Goal: Task Accomplishment & Management: Use online tool/utility

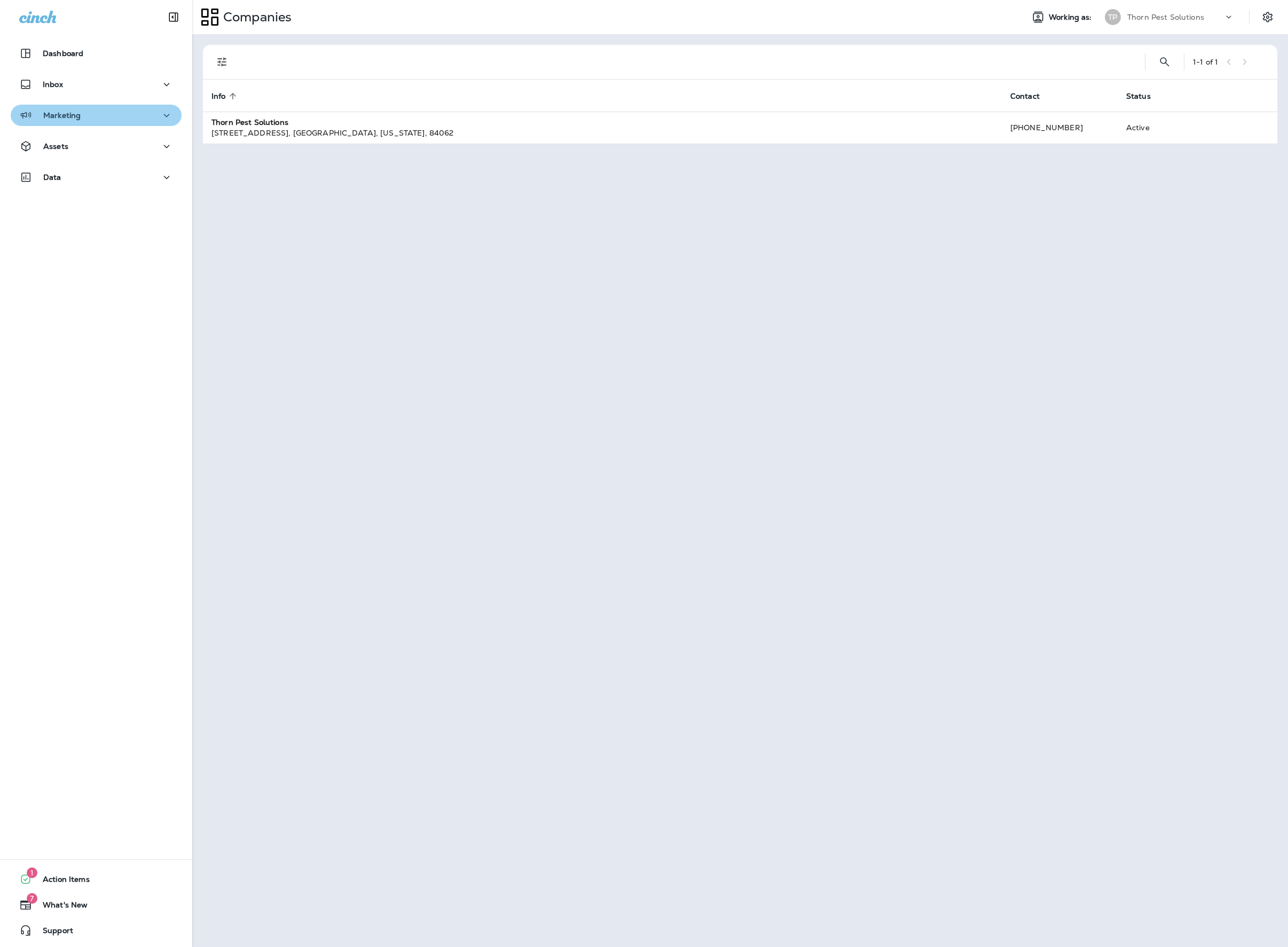
click at [144, 116] on div "Marketing" at bounding box center [96, 115] width 154 height 14
click at [123, 143] on div "Journeys" at bounding box center [96, 142] width 162 height 16
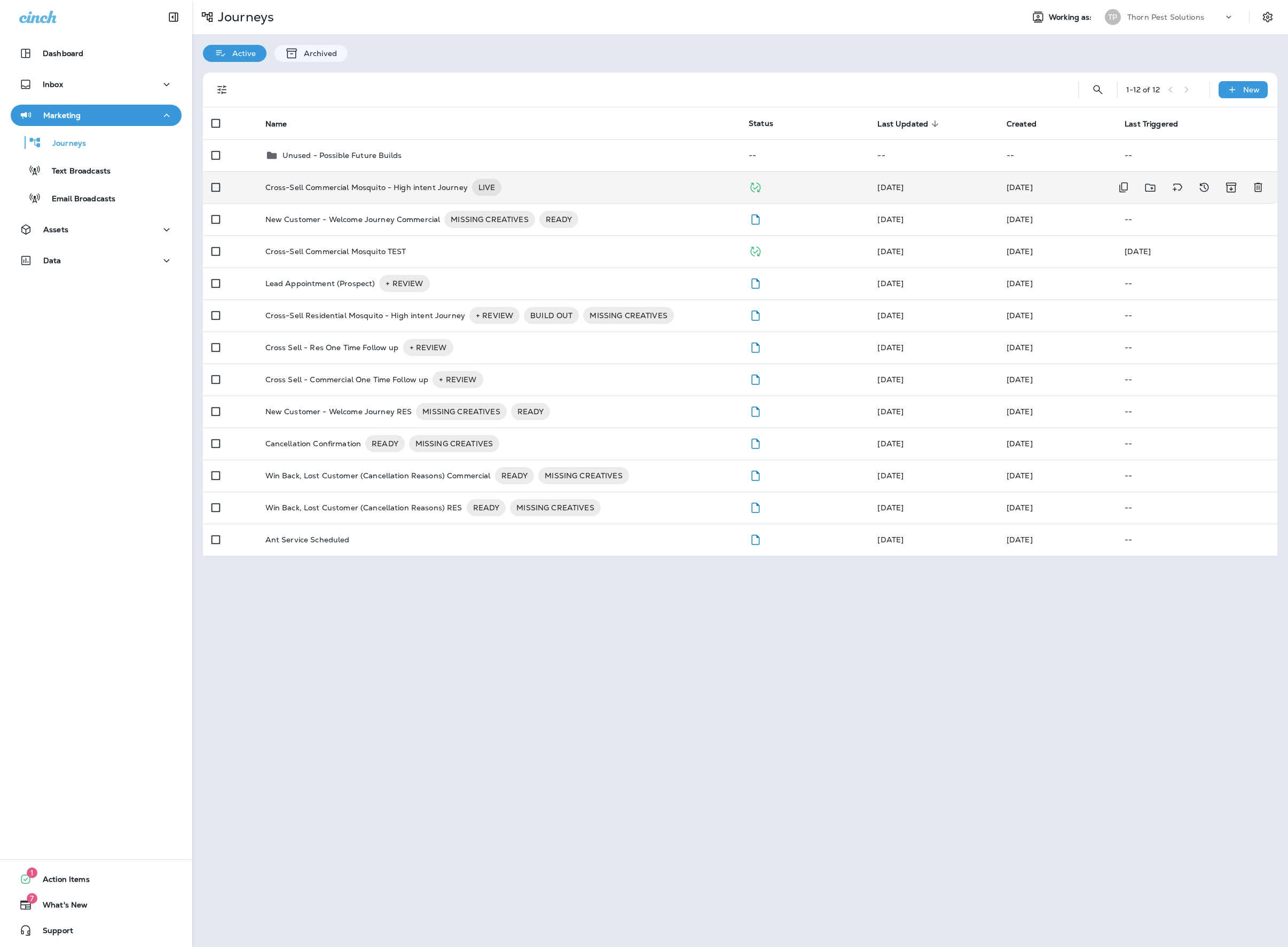
click at [618, 194] on div "Cross-Sell Commercial Mosquito - High intent Journey LIVE" at bounding box center [498, 187] width 466 height 17
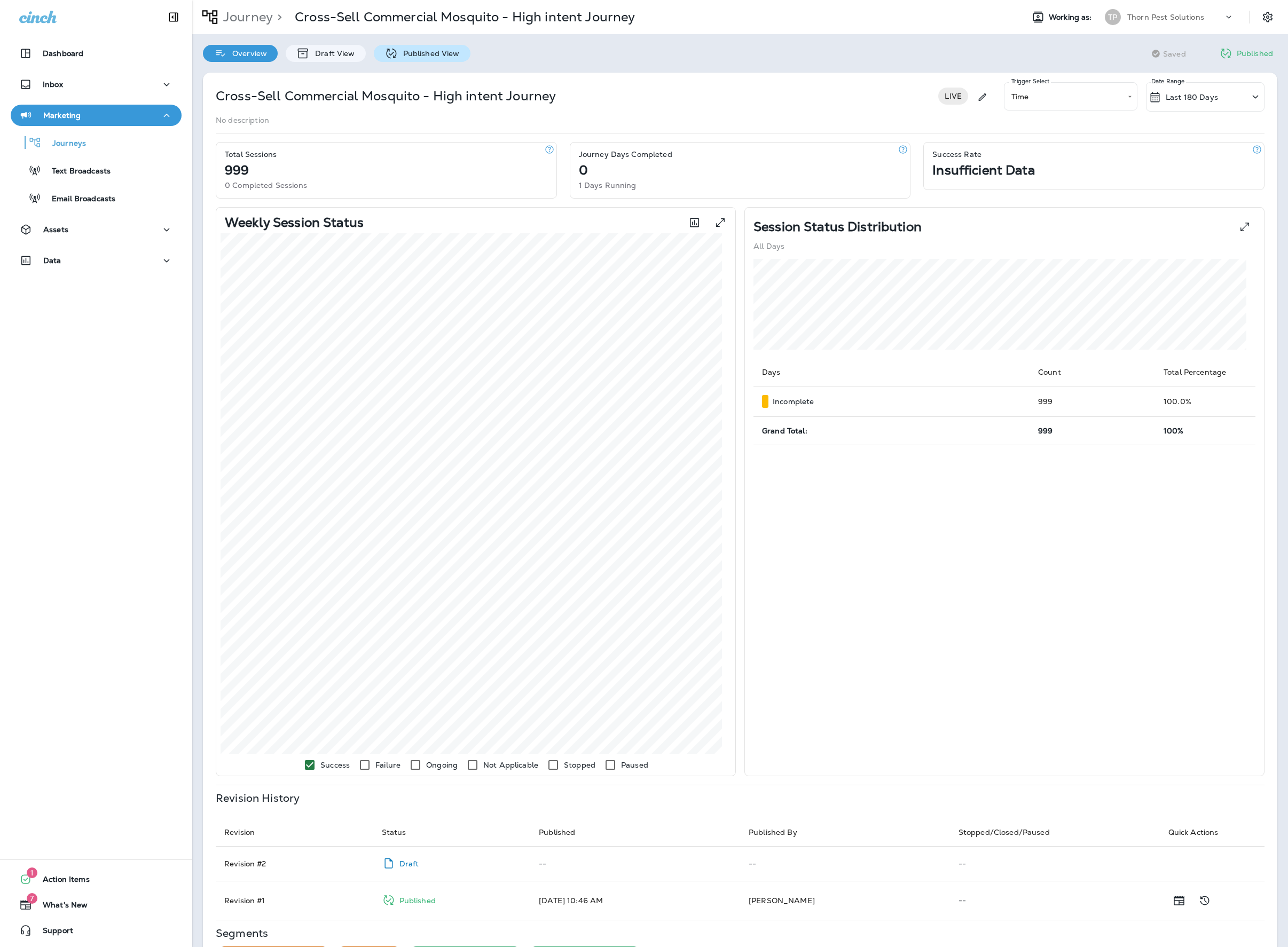
click at [443, 54] on p "Published View" at bounding box center [429, 54] width 62 height 9
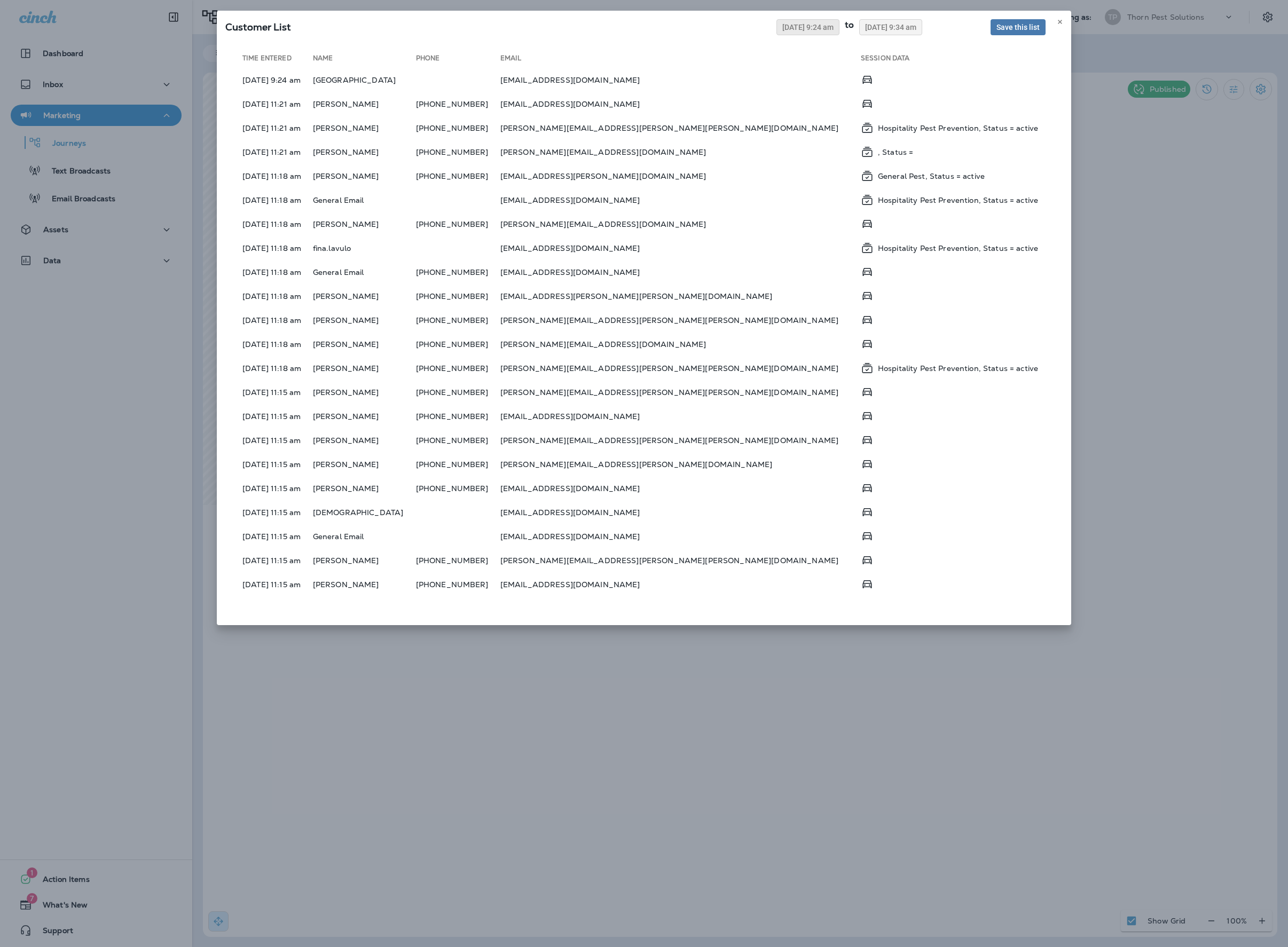
click at [782, 31] on span "08/05/2025 9:24 am" at bounding box center [808, 27] width 51 height 7
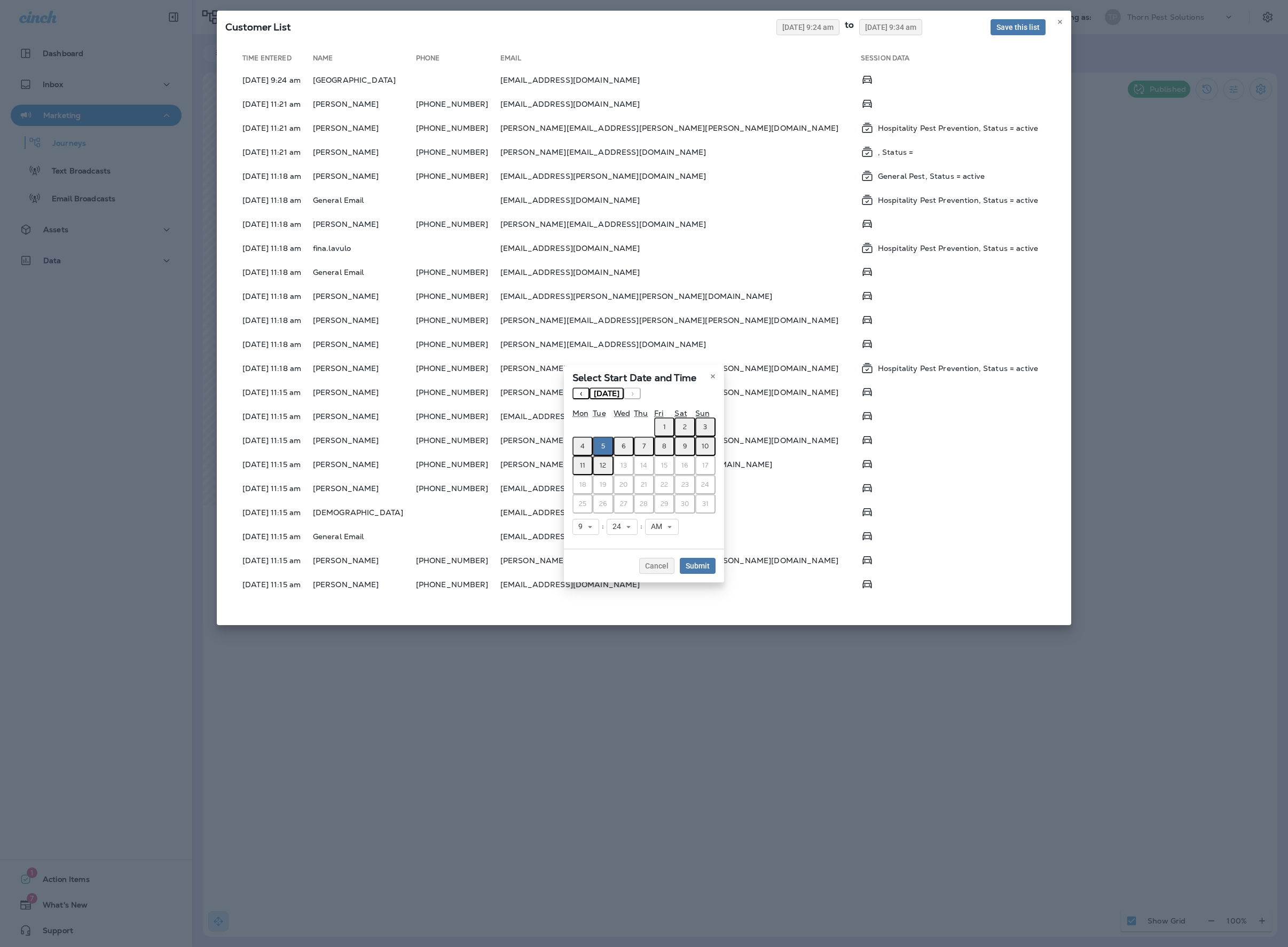
click at [573, 387] on button "‹" at bounding box center [581, 393] width 17 height 11
click at [579, 507] on abbr "28" at bounding box center [583, 504] width 8 height 9
click at [710, 570] on span "Submit" at bounding box center [698, 566] width 24 height 7
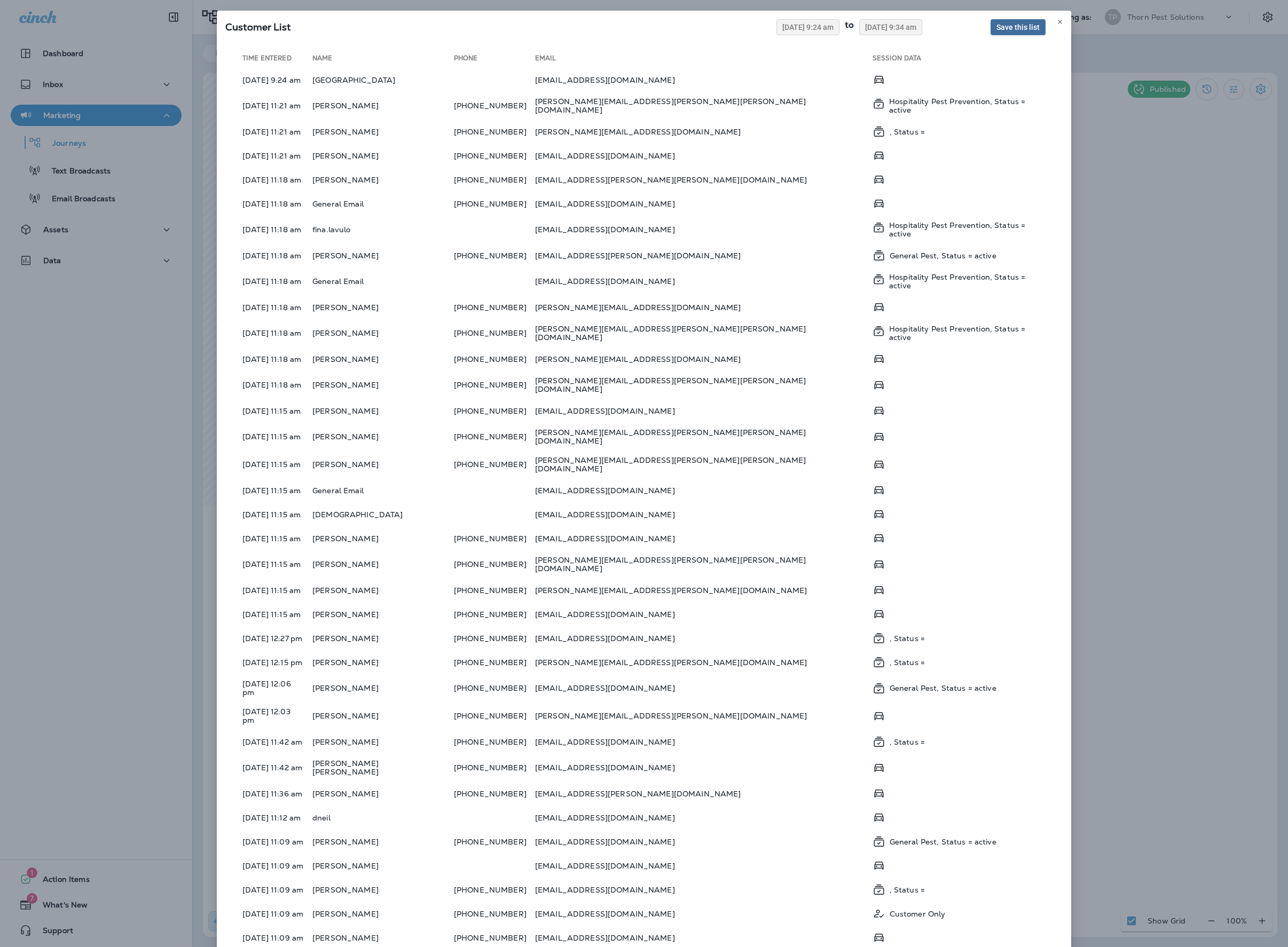
click at [996, 31] on span "Save this list" at bounding box center [1018, 27] width 44 height 7
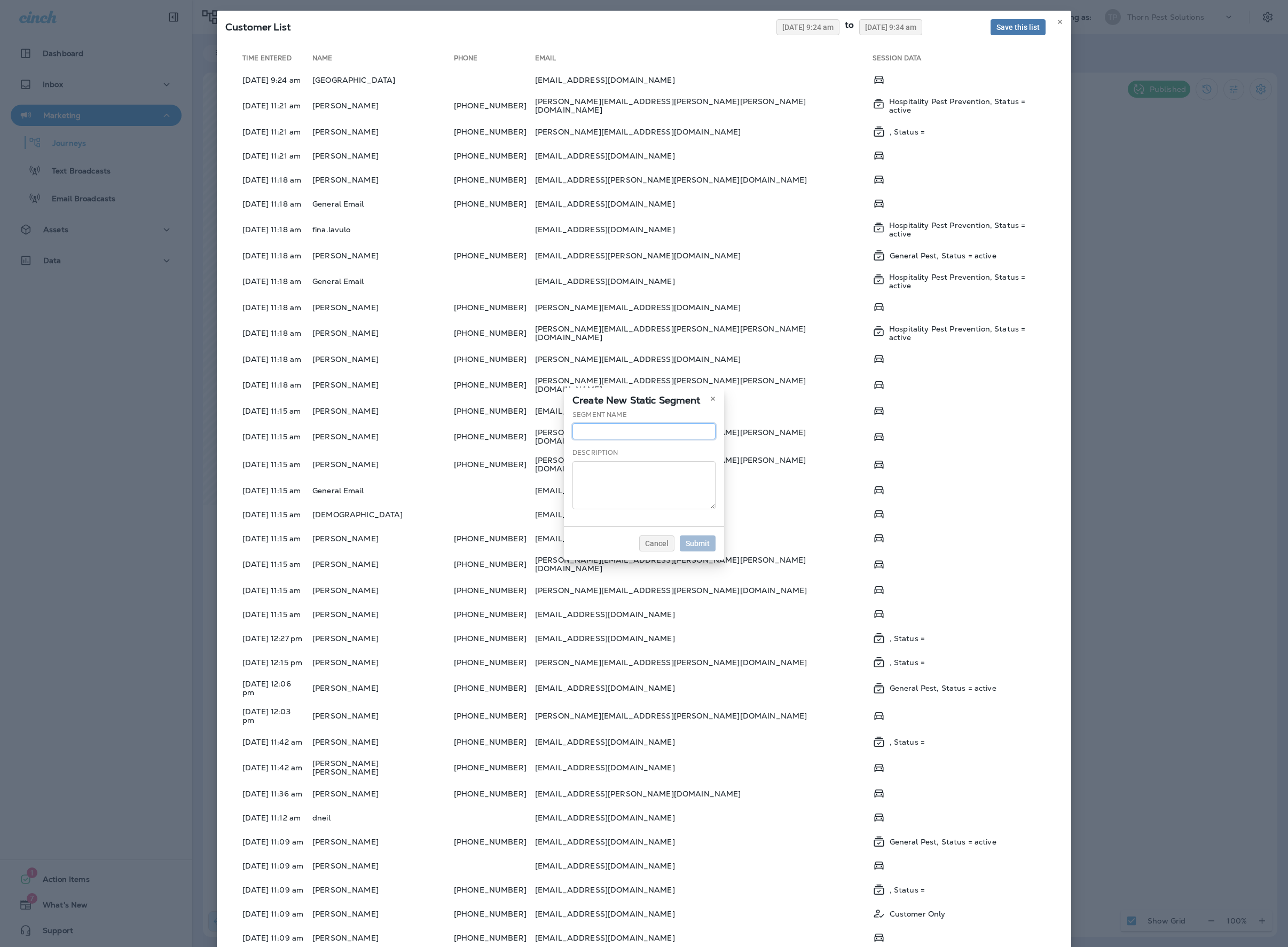
click at [586, 423] on input "text" at bounding box center [644, 431] width 143 height 16
type input "******"
click at [710, 547] on span "Submit" at bounding box center [698, 543] width 24 height 7
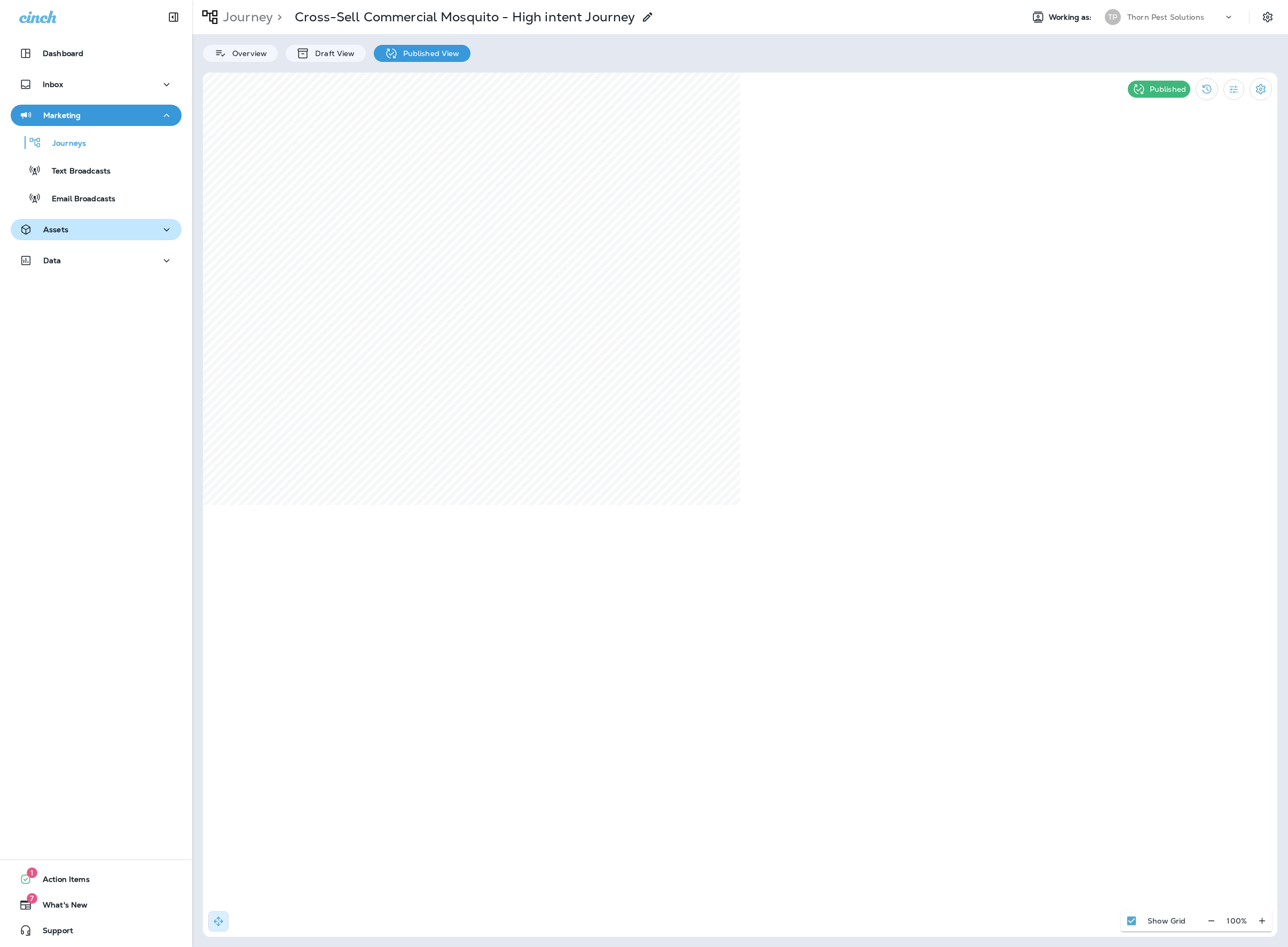
click at [126, 238] on button "Assets" at bounding box center [96, 229] width 171 height 21
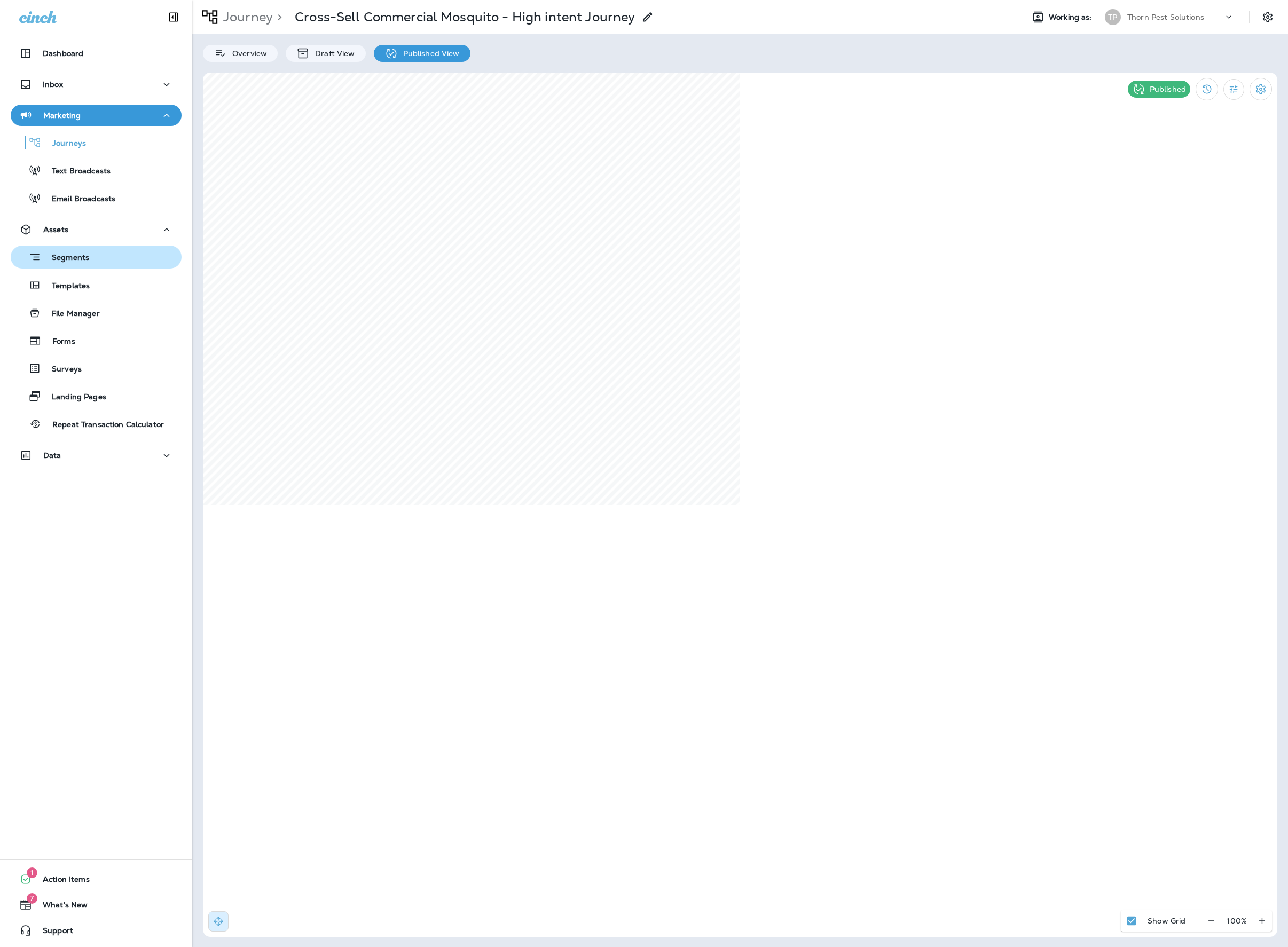
click at [110, 265] on div "Segments" at bounding box center [96, 257] width 162 height 16
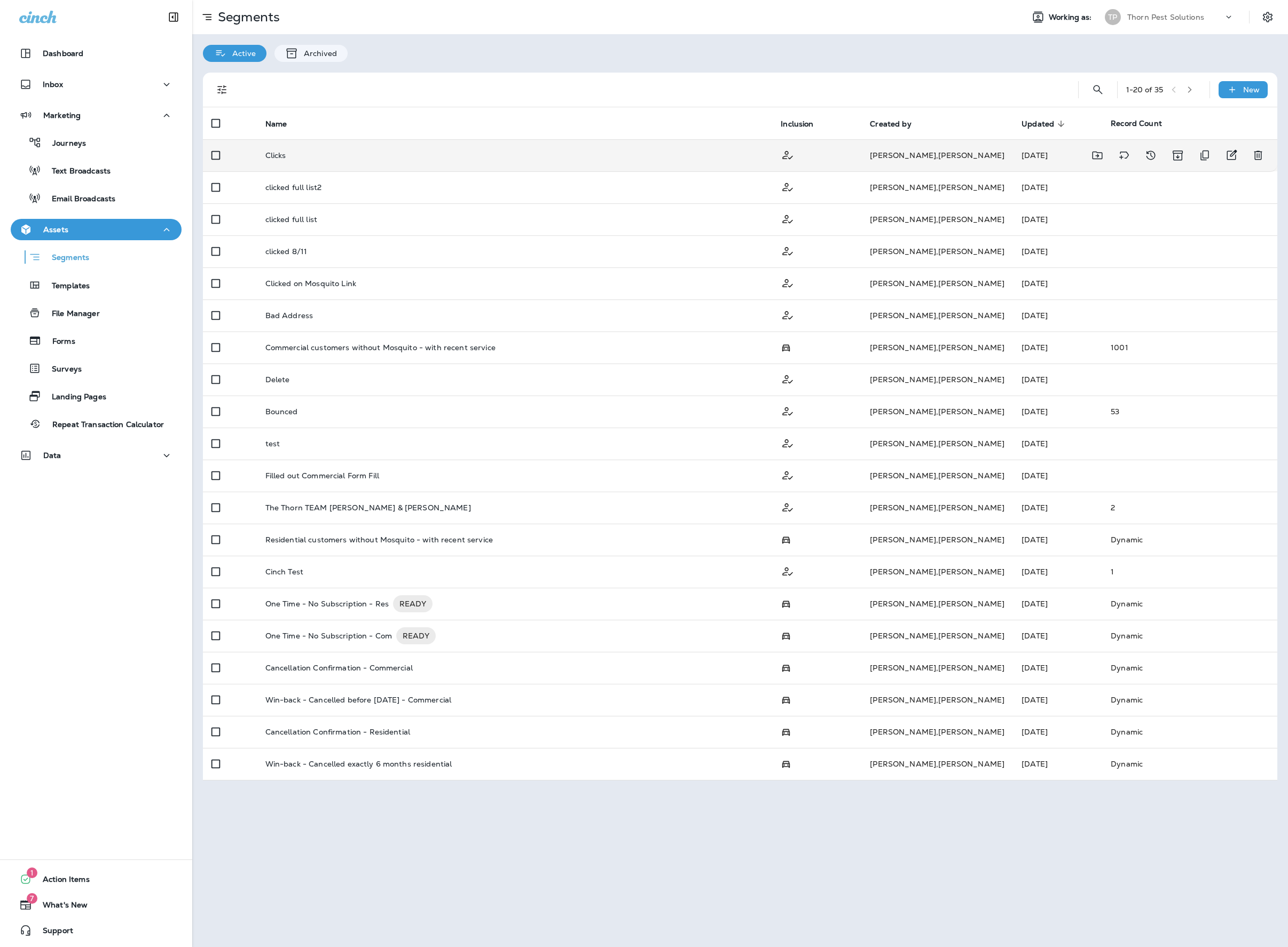
click at [411, 158] on div "Clicks" at bounding box center [515, 155] width 499 height 9
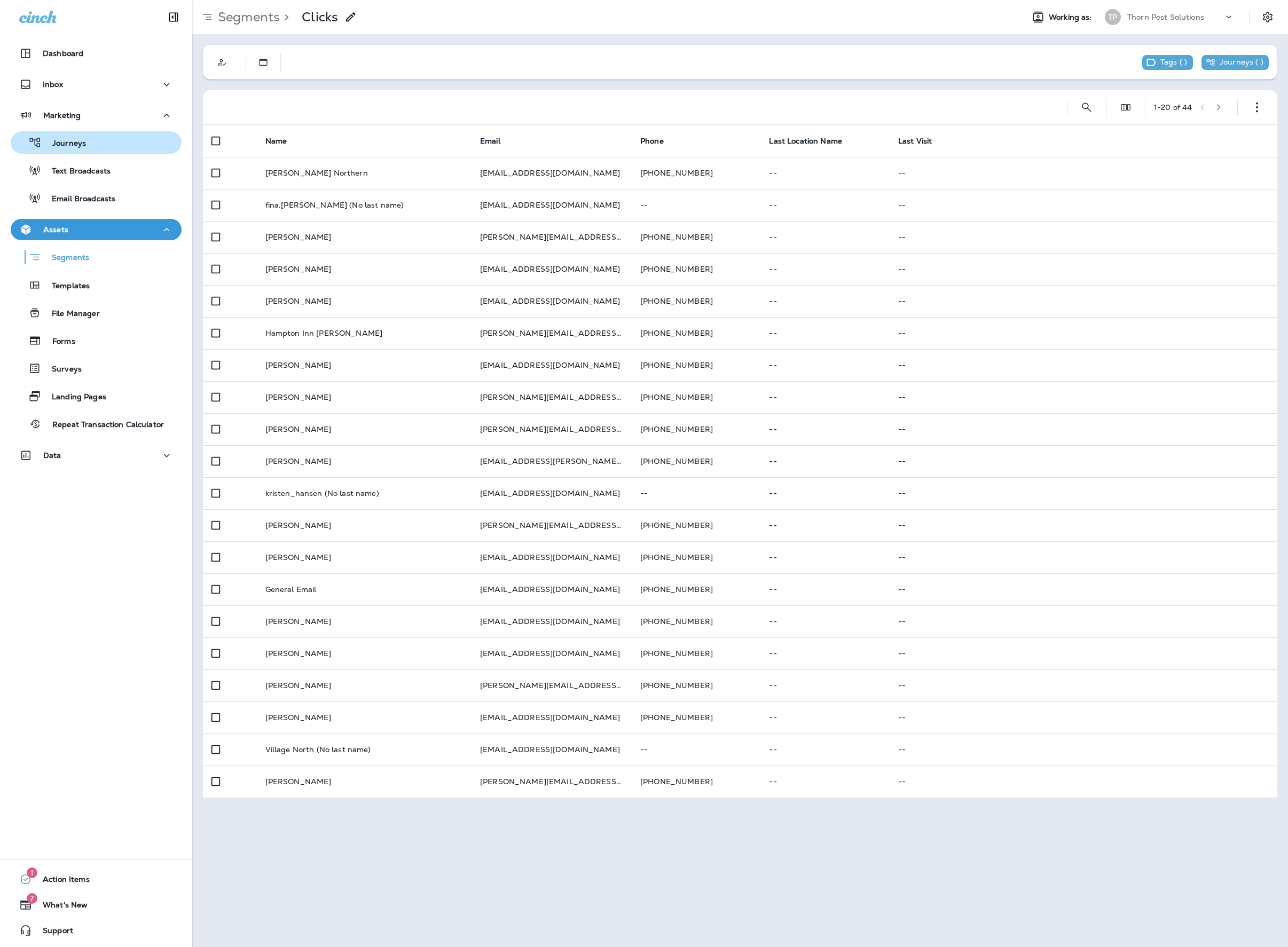
click at [112, 143] on div "Journeys" at bounding box center [96, 142] width 162 height 16
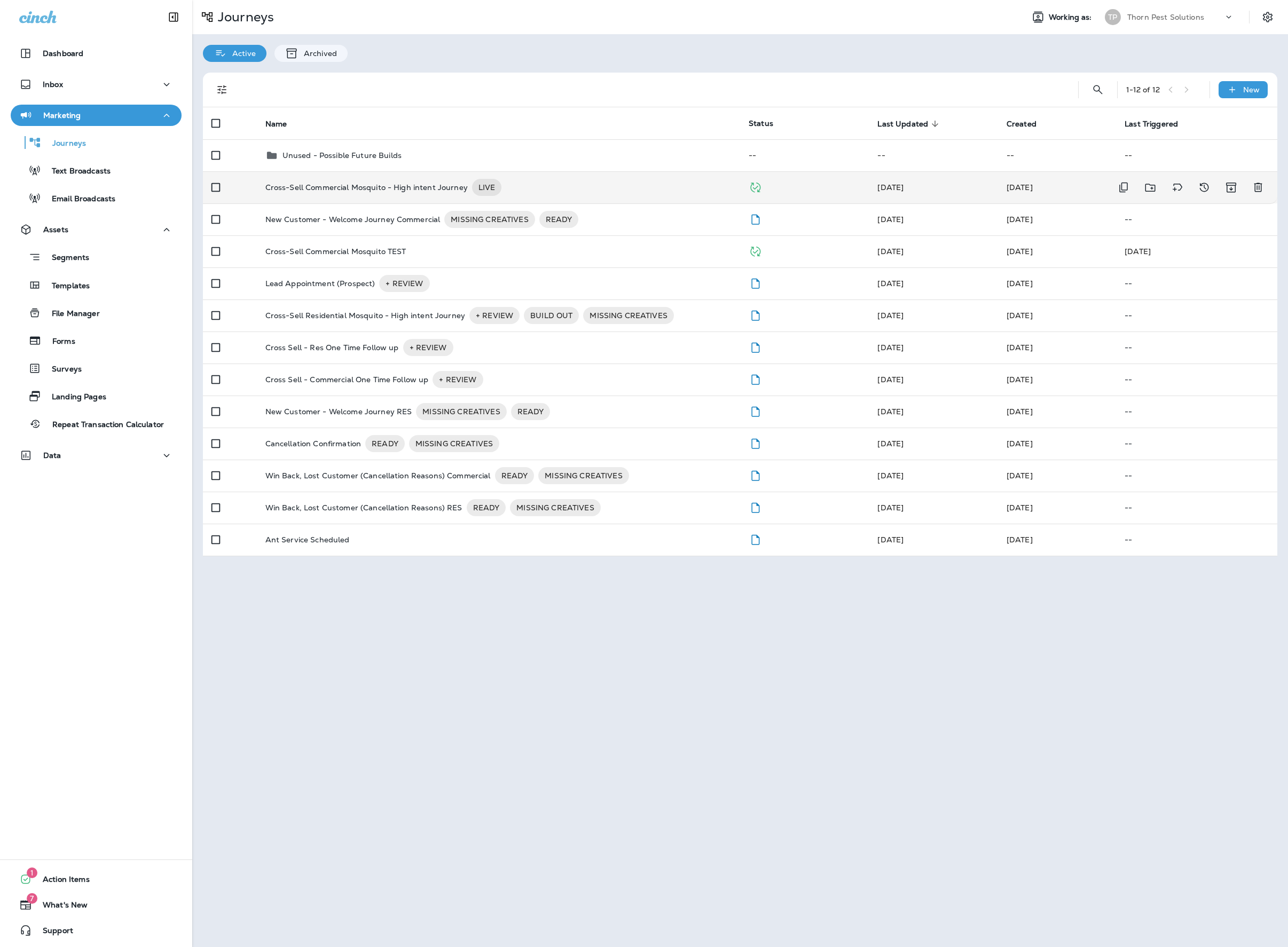
click at [605, 194] on div "Cross-Sell Commercial Mosquito - High intent Journey LIVE" at bounding box center [498, 187] width 466 height 17
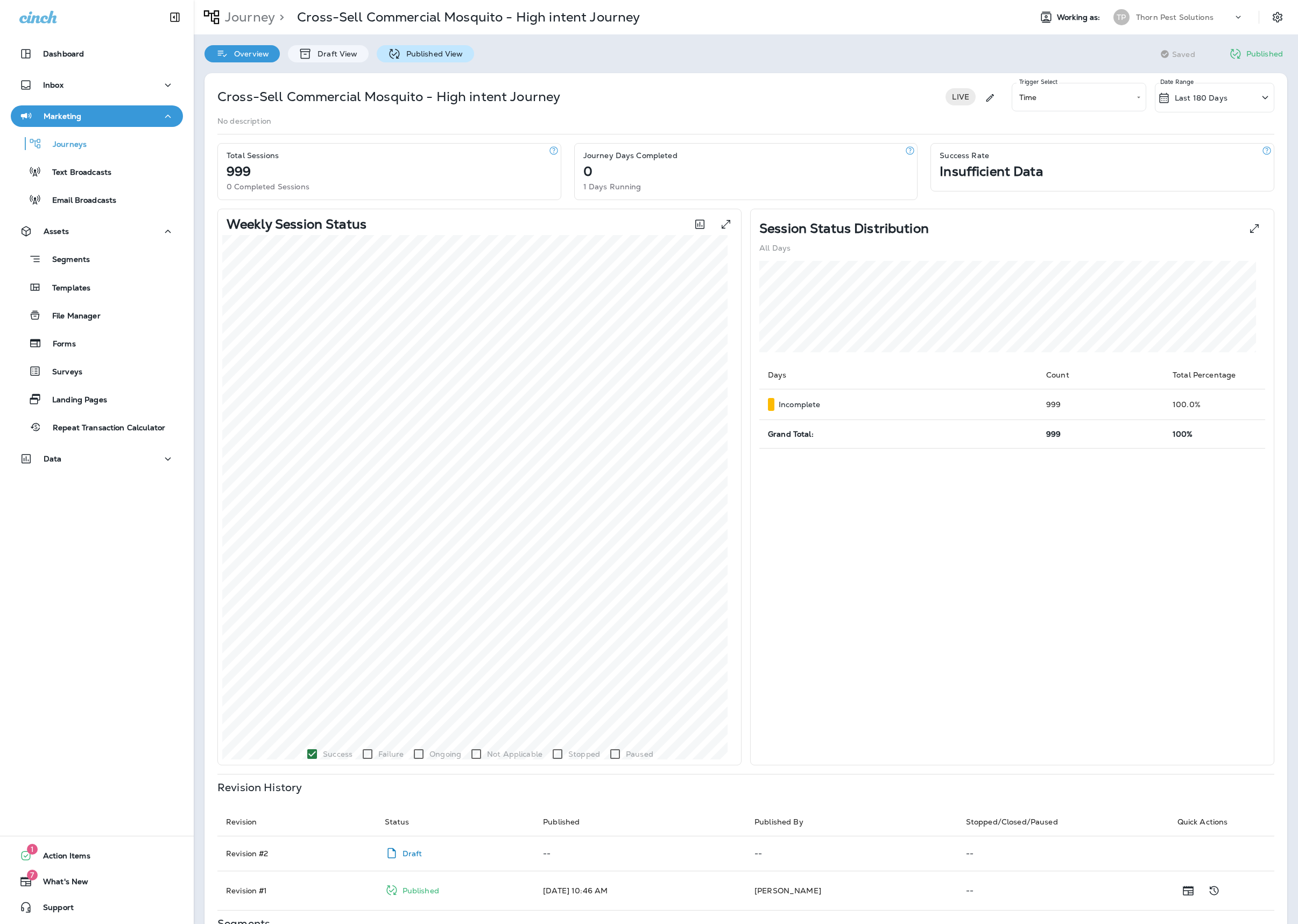
click at [460, 55] on p "Published View" at bounding box center [432, 54] width 63 height 9
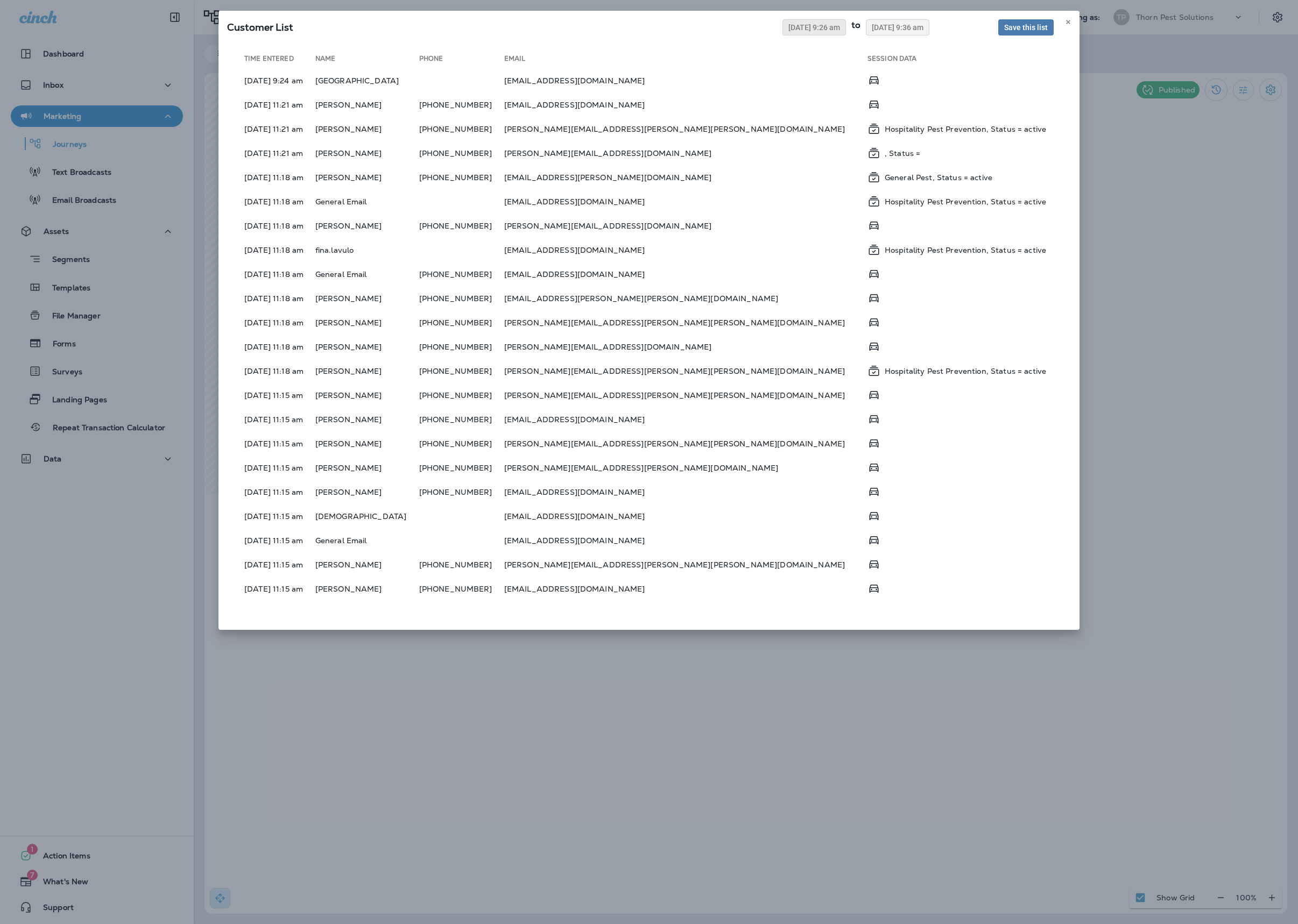
click at [782, 35] on button "08/05/2025 9:26 am" at bounding box center [814, 27] width 63 height 16
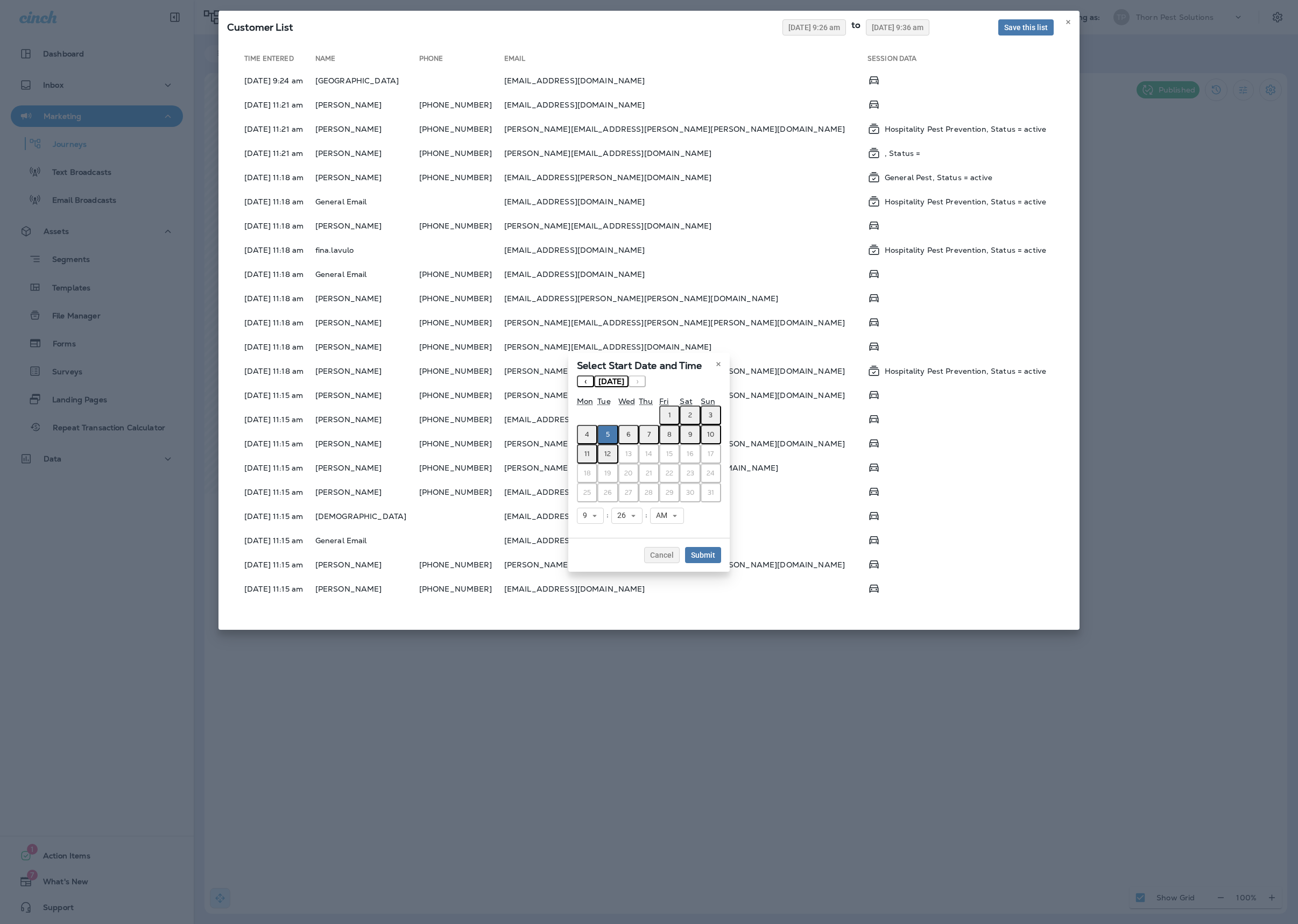
click at [577, 375] on button "‹" at bounding box center [586, 381] width 17 height 12
click at [577, 496] on button "28" at bounding box center [587, 493] width 20 height 19
click at [577, 524] on button "9" at bounding box center [590, 516] width 27 height 16
click at [577, 539] on link "1" at bounding box center [590, 533] width 27 height 13
click at [632, 517] on use at bounding box center [633, 516] width 4 height 2
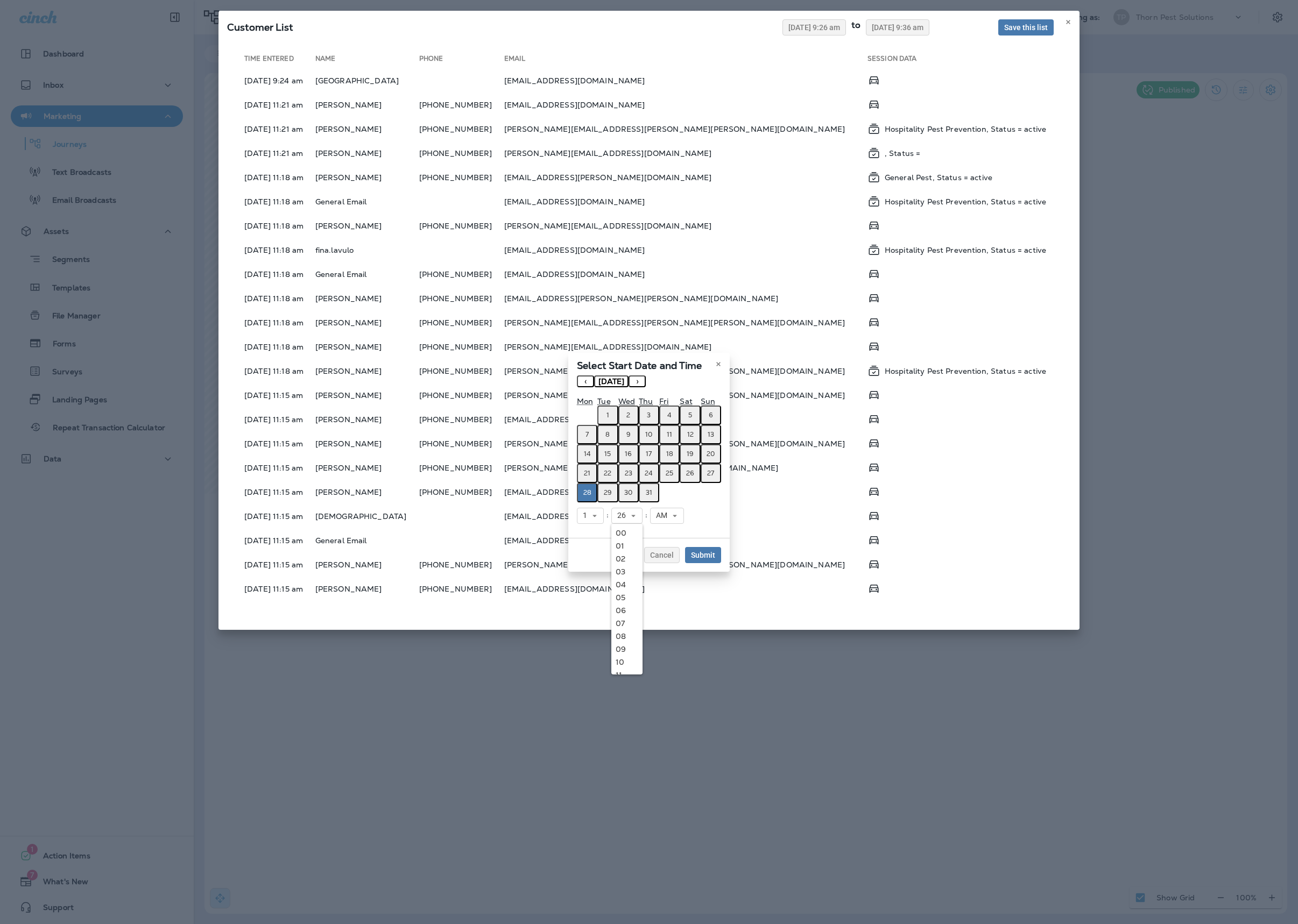
drag, startPoint x: 758, startPoint y: 525, endPoint x: 673, endPoint y: 529, distance: 85.1
click at [721, 525] on div "1 1 2 3 4 5 6 7 8 9 10 11 12 : 26 00 01 02 03 04 05 06 07 08 09 10 11 12 13 14 …" at bounding box center [649, 516] width 144 height 27
click at [715, 559] on span "Submit" at bounding box center [703, 555] width 24 height 7
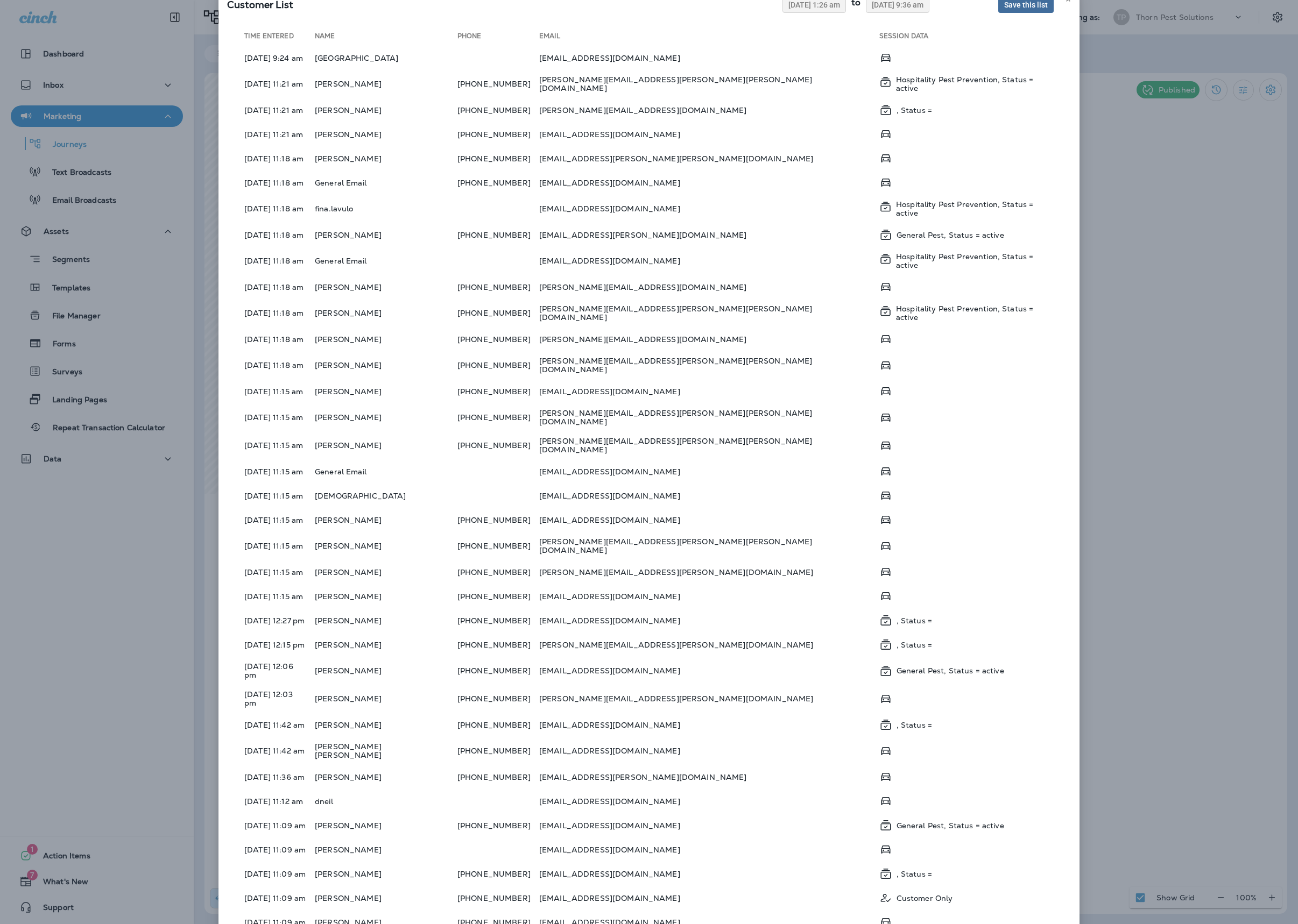
scroll to position [18, 0]
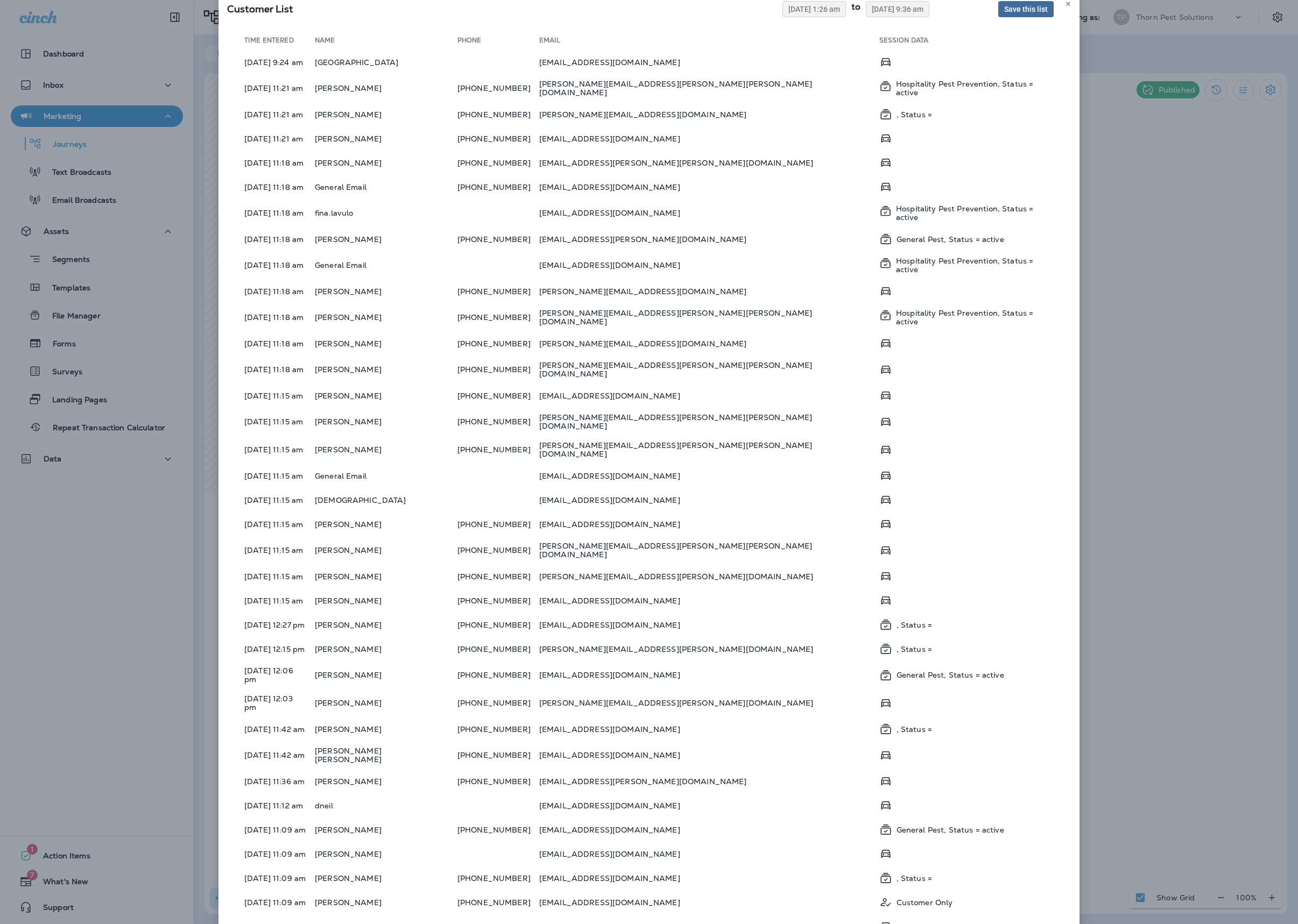
click at [1004, 13] on span "Save this list" at bounding box center [1026, 9] width 44 height 7
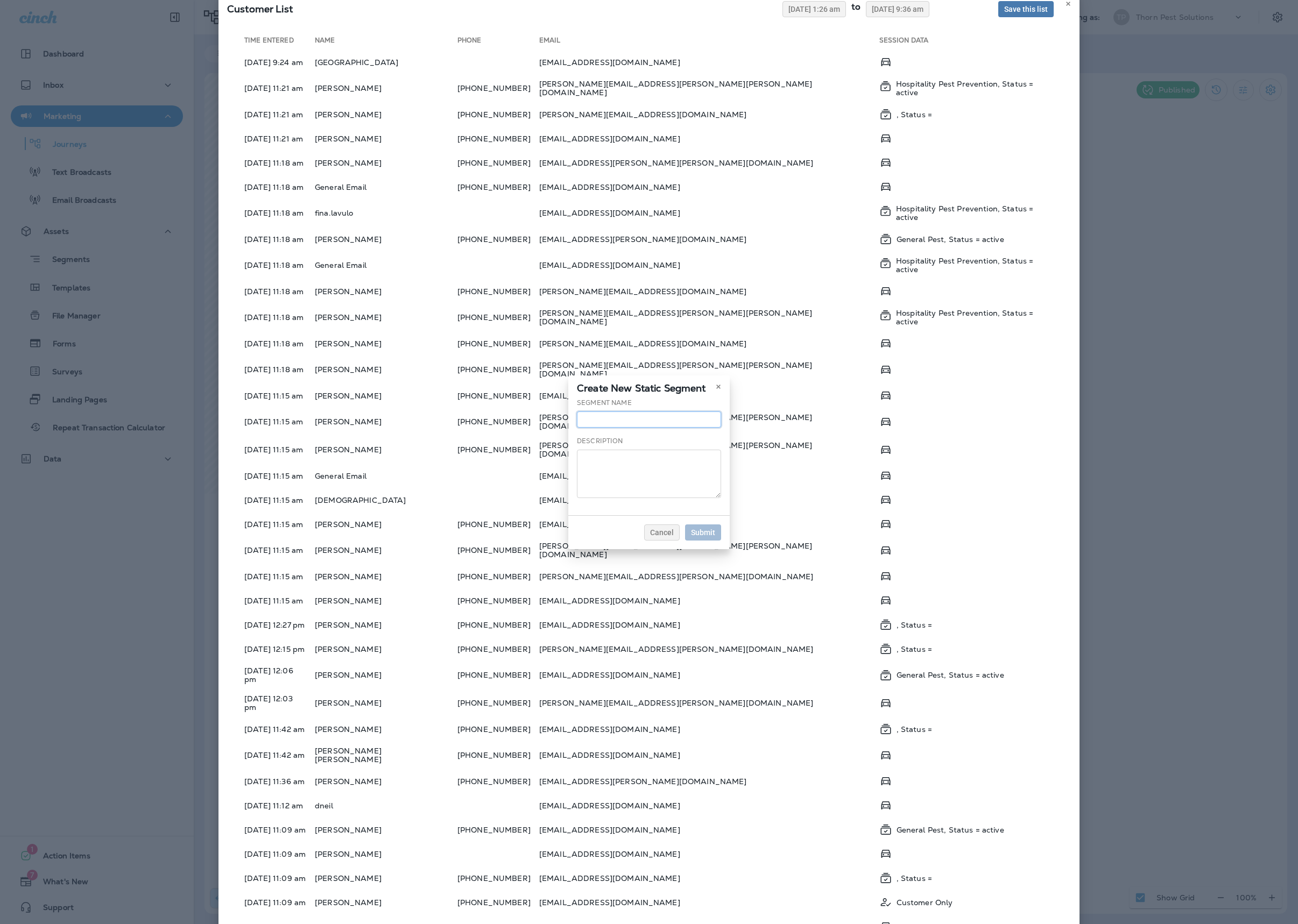
click at [721, 412] on input "text" at bounding box center [649, 420] width 144 height 16
type input "********"
click at [721, 541] on button "Submit" at bounding box center [703, 532] width 36 height 16
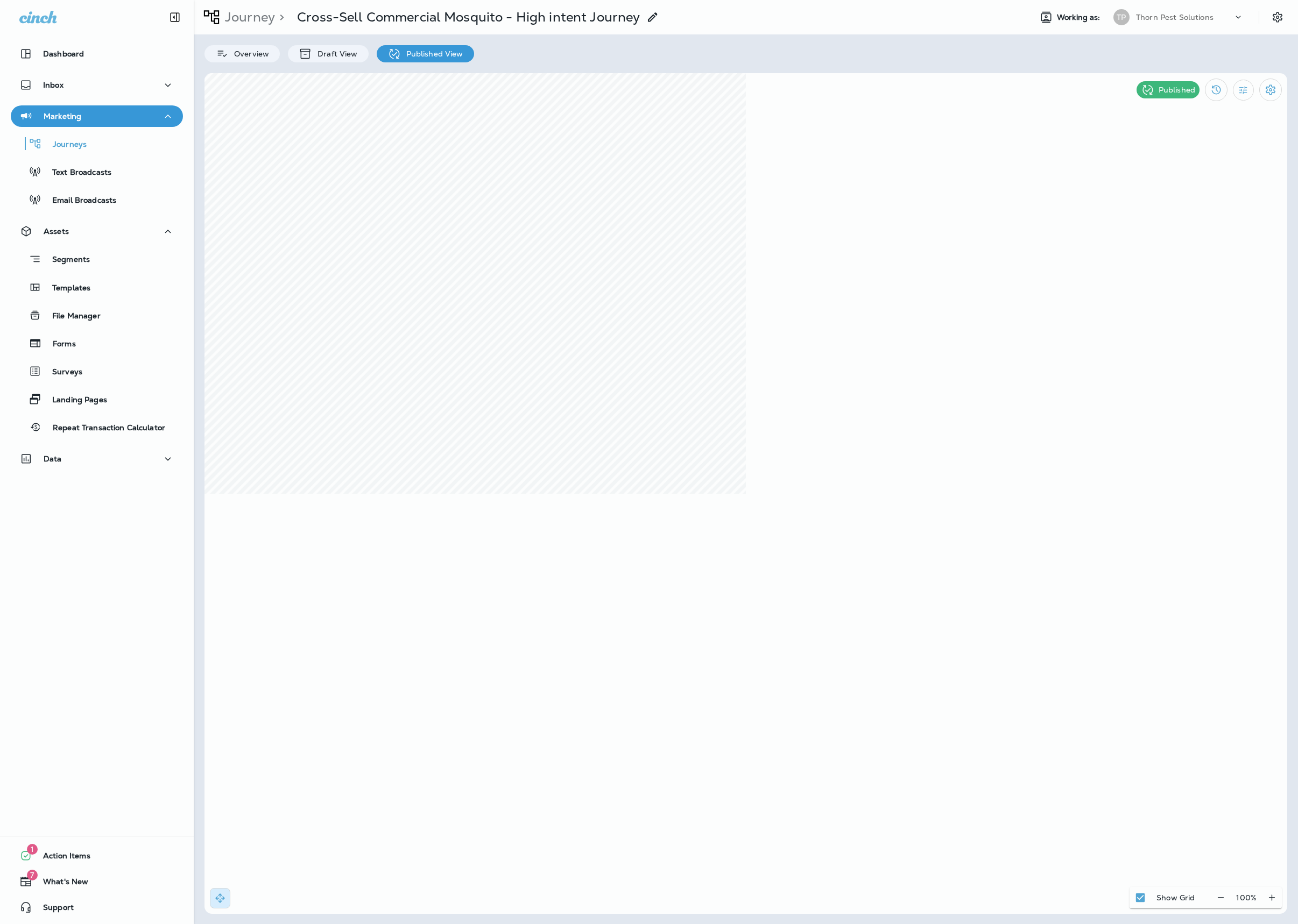
scroll to position [0, 0]
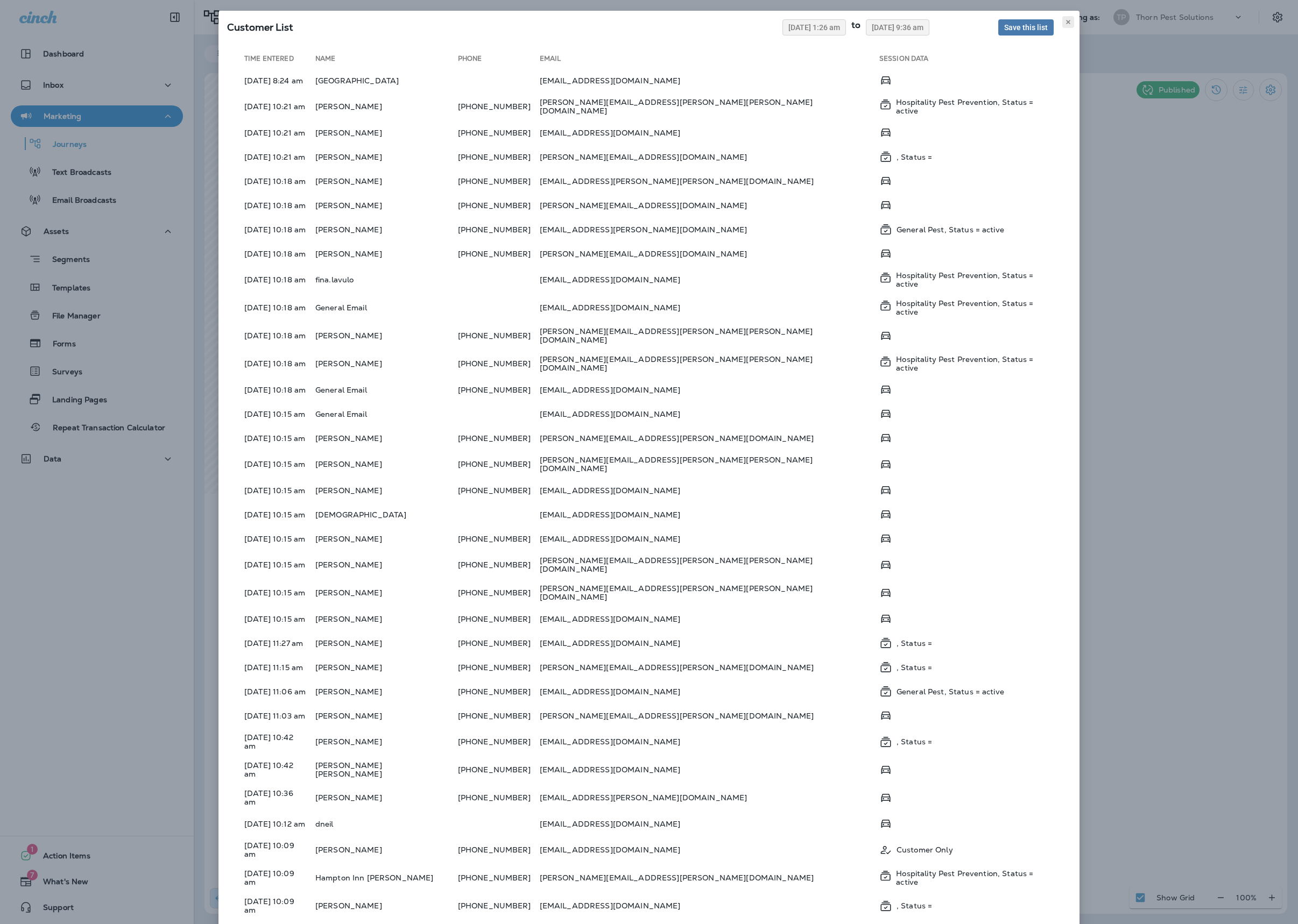
click at [1066, 24] on use at bounding box center [1068, 22] width 4 height 4
click at [788, 31] on span "07/28/2025 1:26 am" at bounding box center [814, 27] width 52 height 7
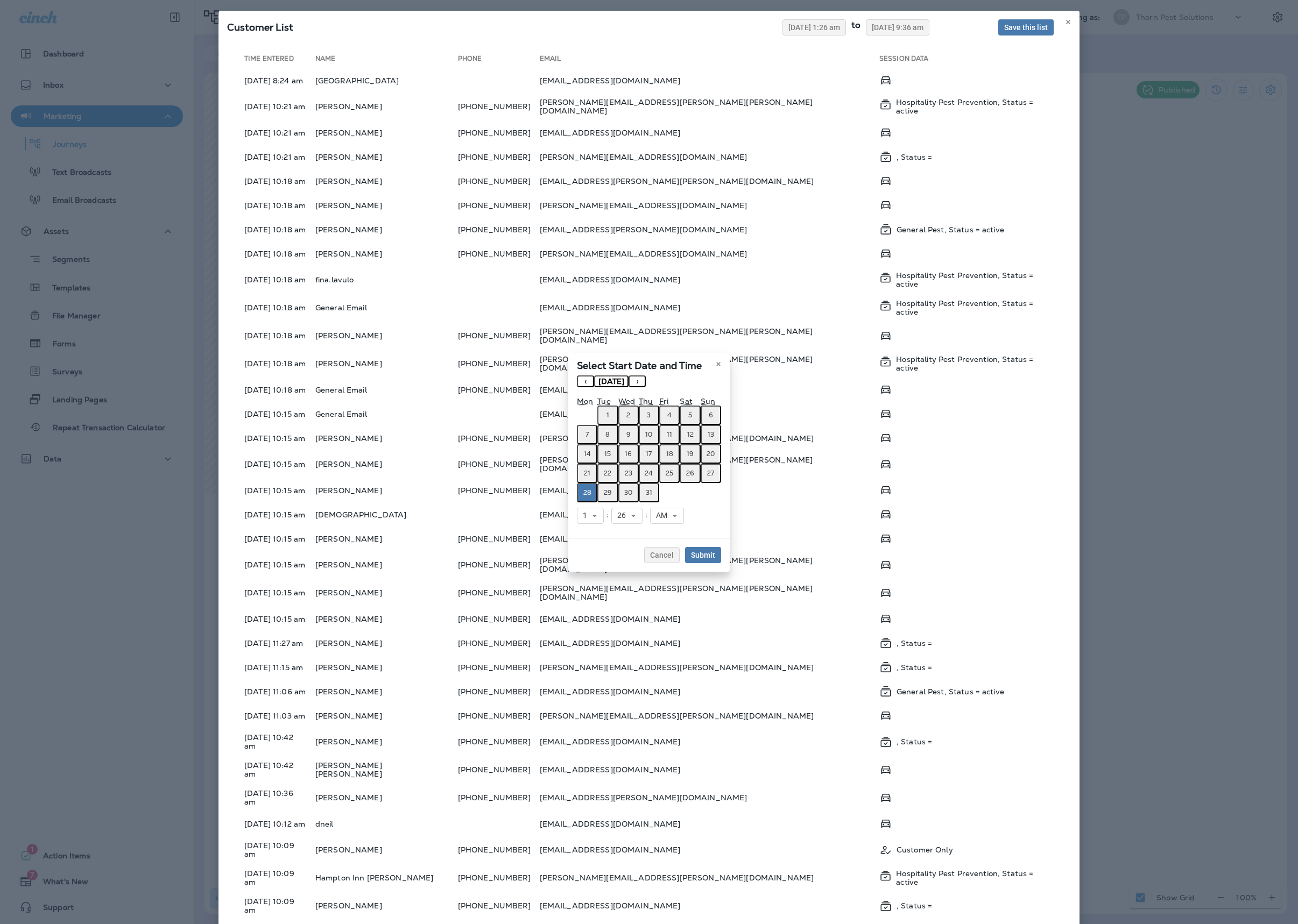
click at [577, 375] on button "‹" at bounding box center [586, 381] width 17 height 12
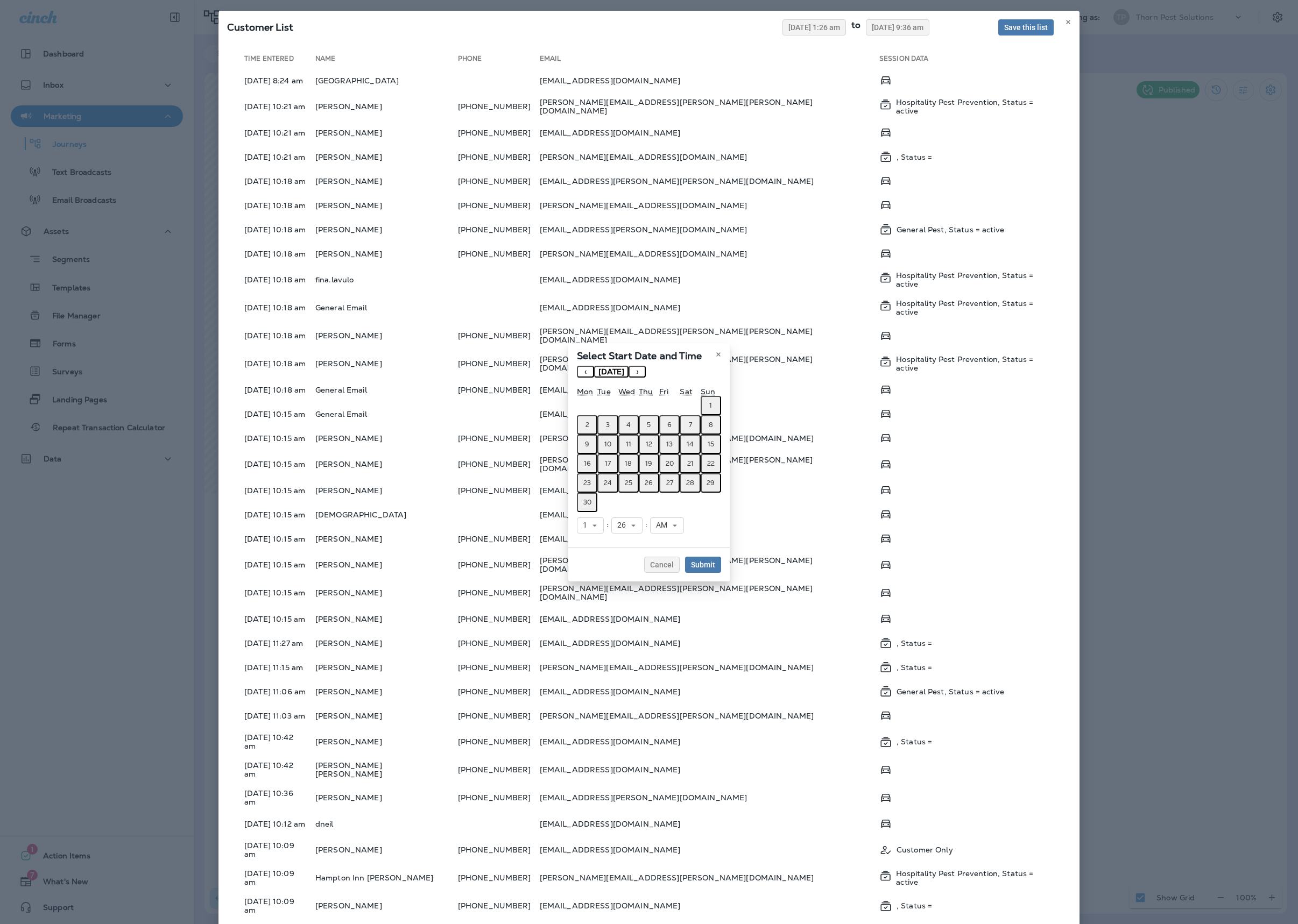
click at [629, 366] on button "›" at bounding box center [637, 372] width 17 height 12
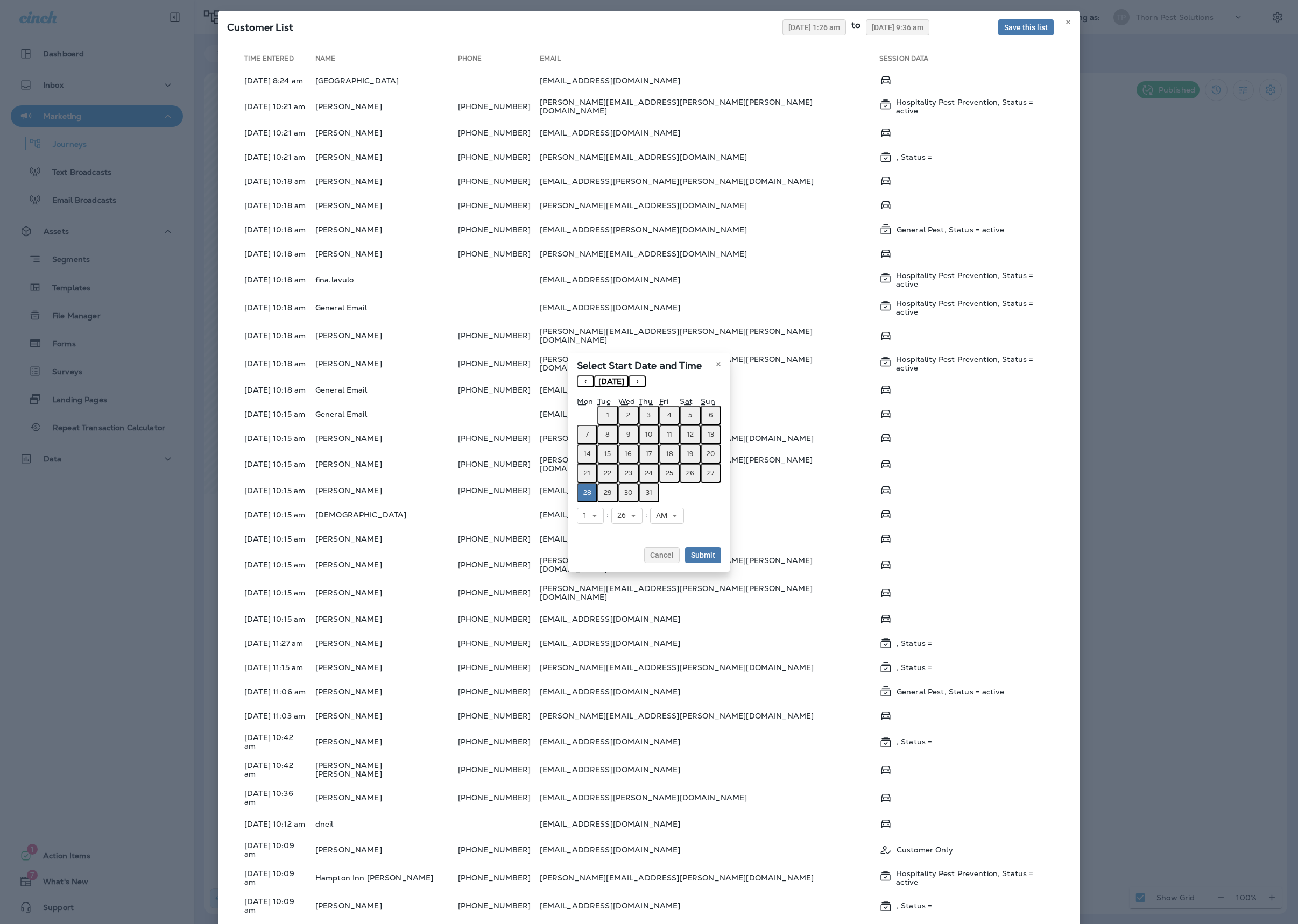
click at [583, 496] on abbr "28" at bounding box center [587, 493] width 8 height 9
click at [715, 559] on span "Submit" at bounding box center [703, 555] width 24 height 7
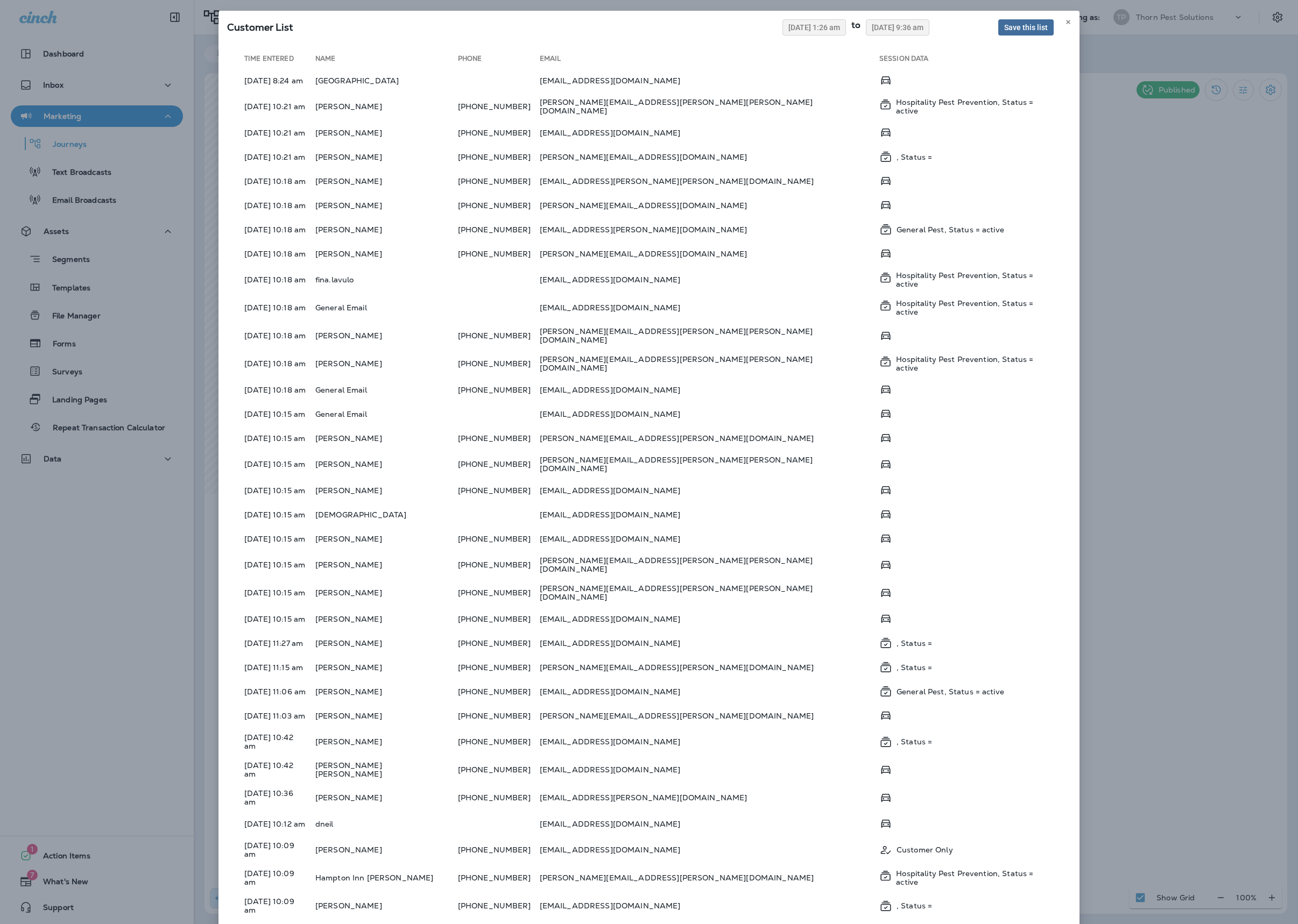
click at [1004, 31] on span "Save this list" at bounding box center [1026, 27] width 44 height 7
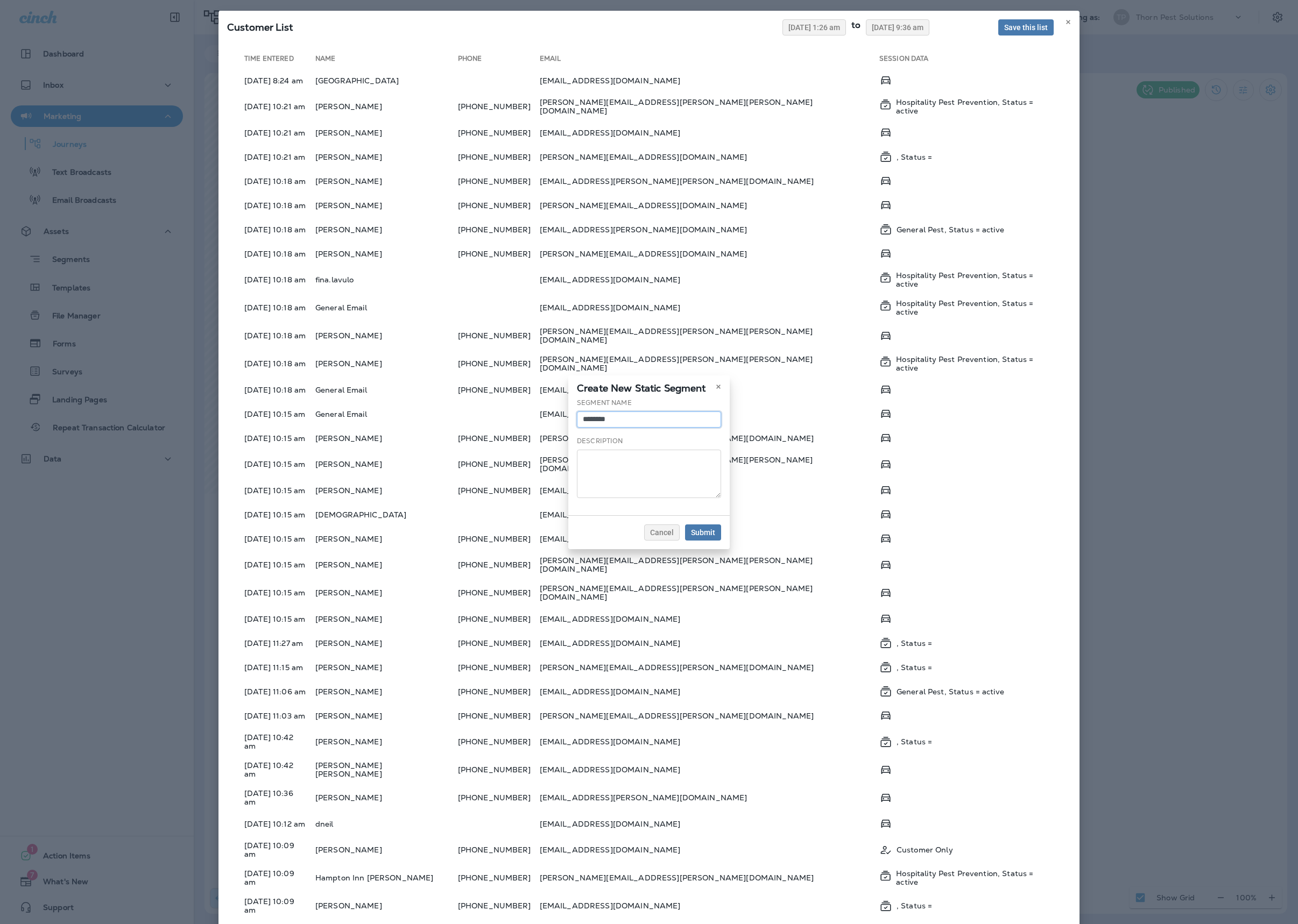
click at [636, 412] on input "********" at bounding box center [649, 420] width 144 height 16
type input "*********"
click at [715, 537] on span "Submit" at bounding box center [703, 532] width 24 height 7
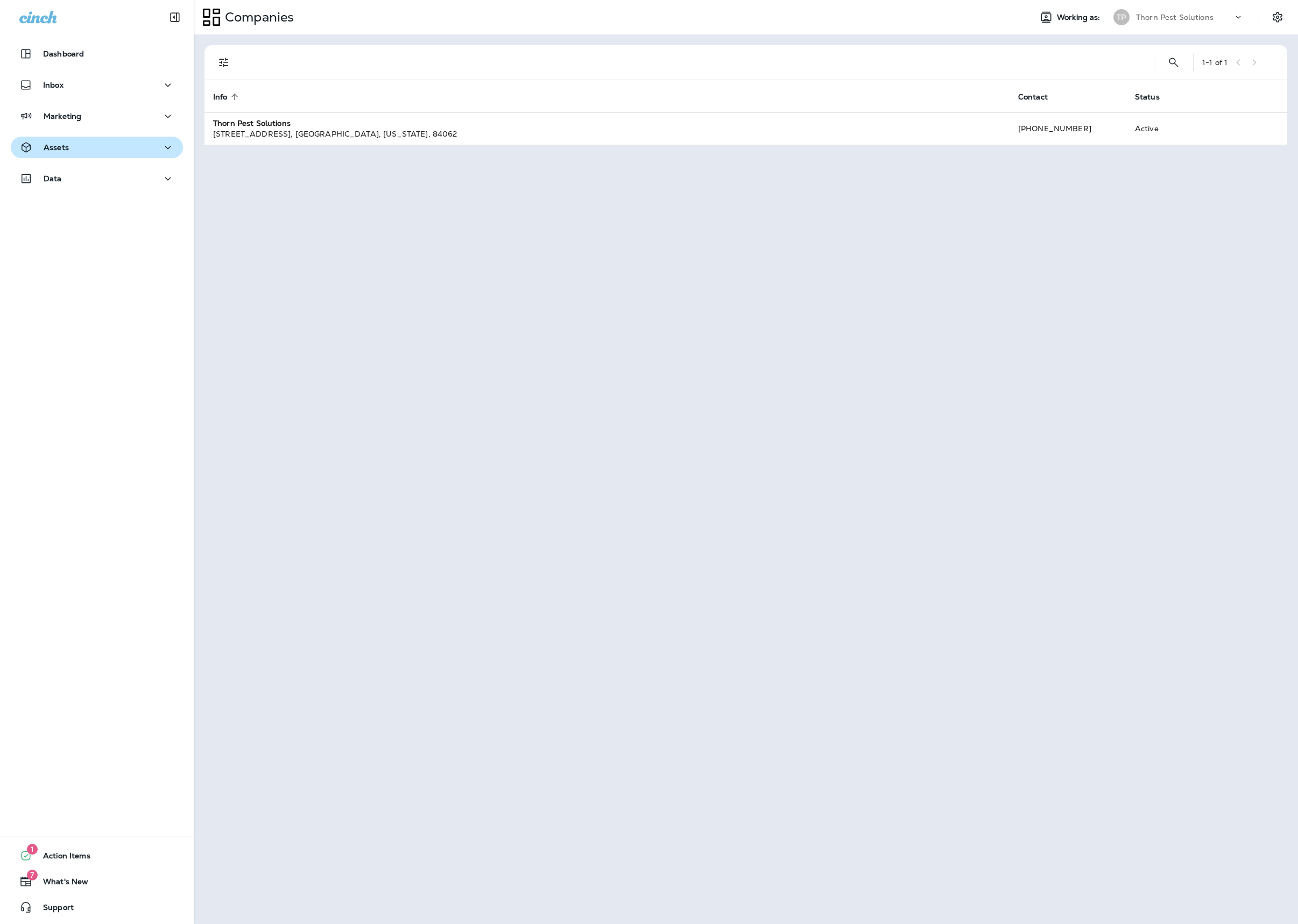
click at [148, 148] on div "Assets" at bounding box center [97, 148] width 155 height 14
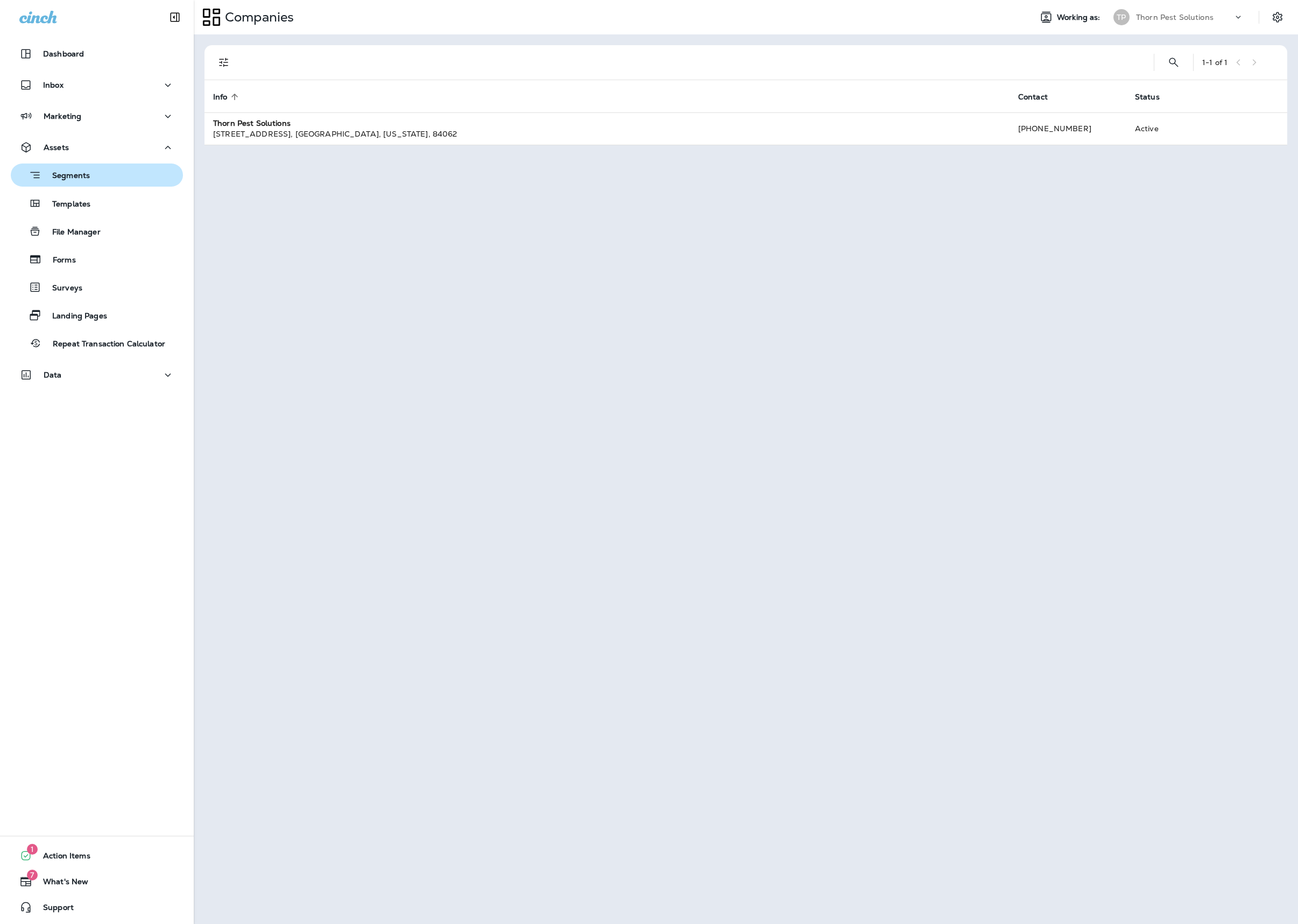
click at [117, 181] on div "Segments" at bounding box center [97, 175] width 164 height 17
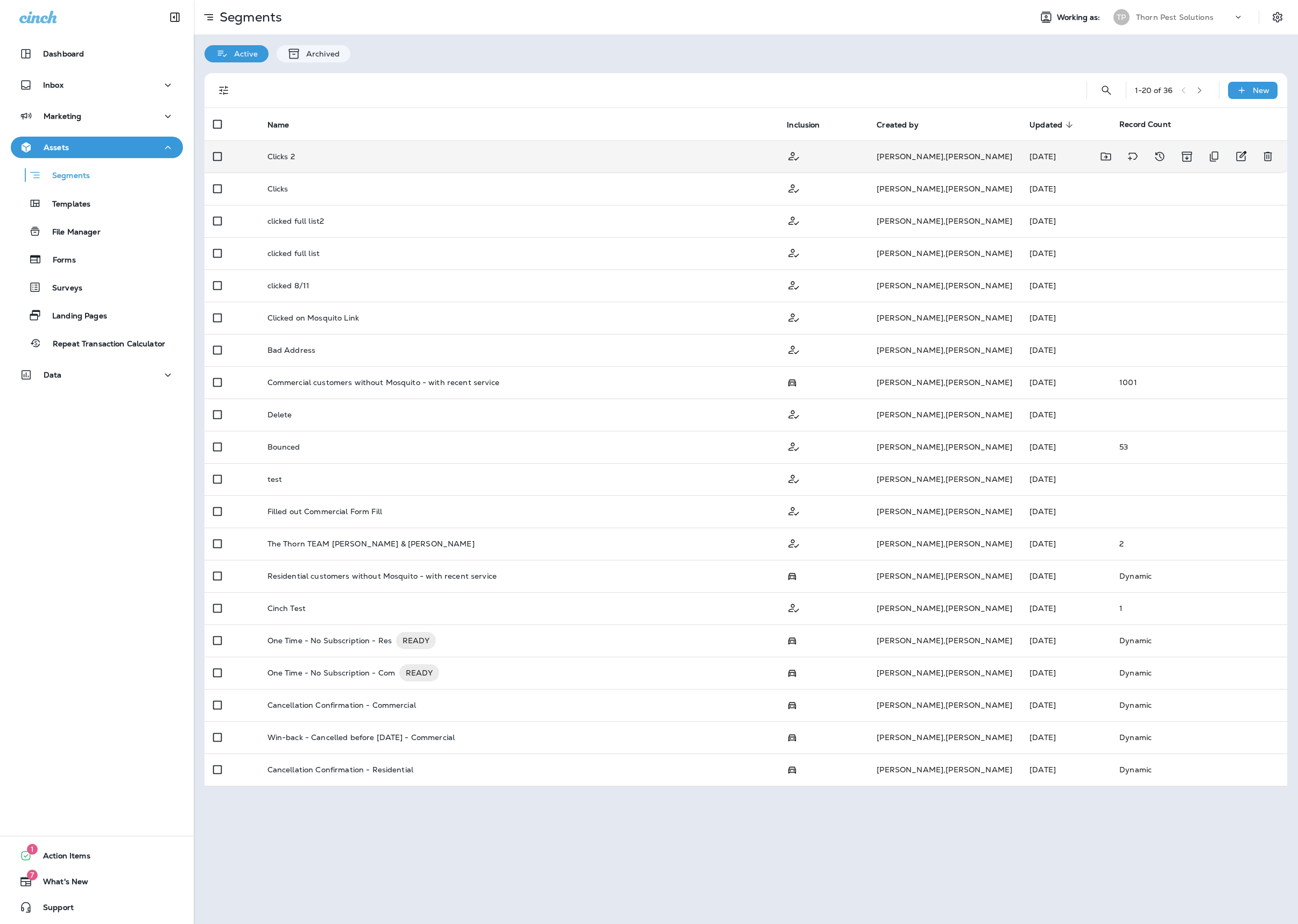
click at [651, 165] on td "Clicks 2" at bounding box center [519, 156] width 520 height 32
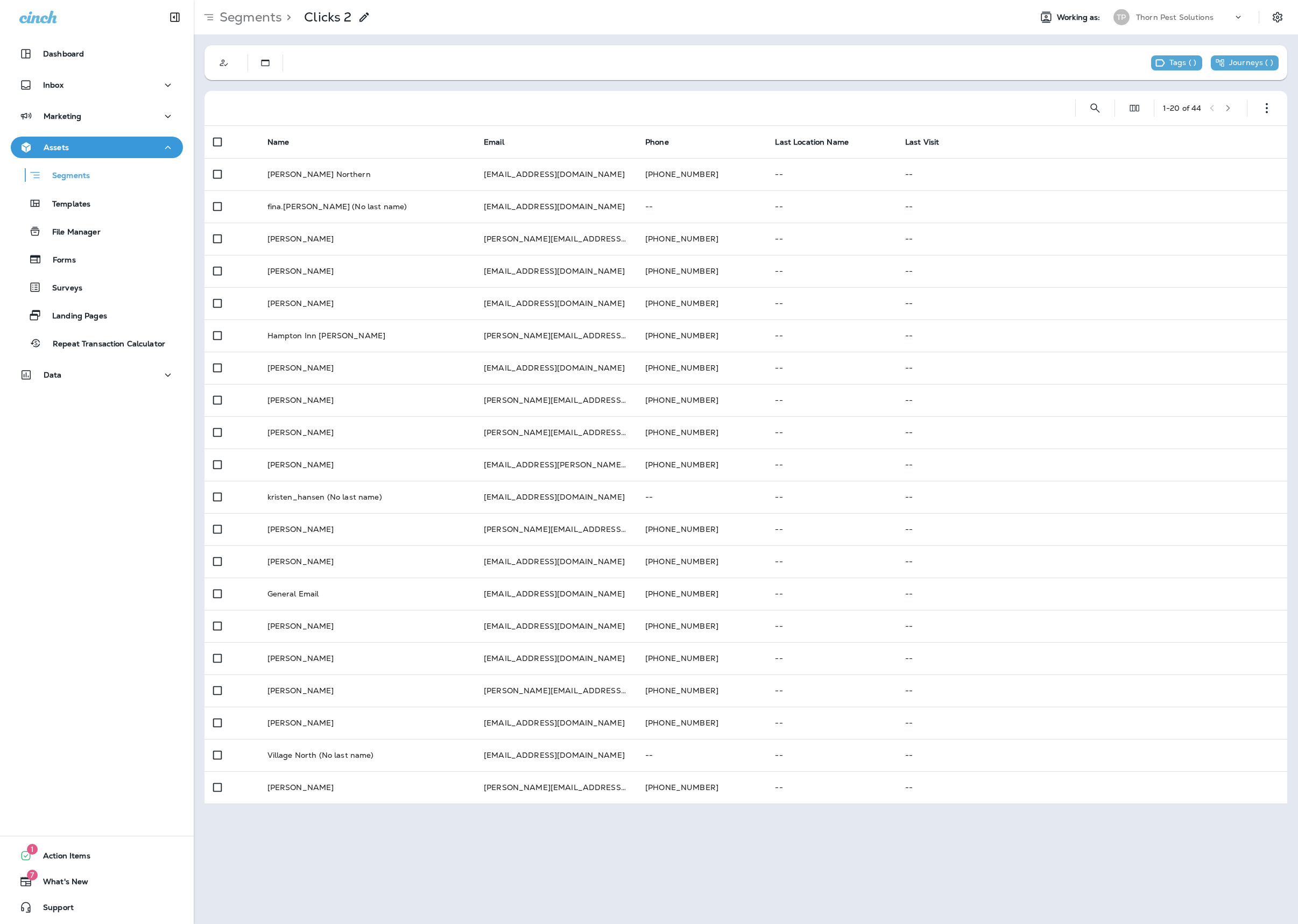
click at [616, 871] on div "Segments > Clicks 2 Working as: TP Thorn Pest Solutions Tags ( ) Journeys ( ) 1…" at bounding box center [746, 462] width 1104 height 924
click at [105, 174] on div "Segments" at bounding box center [97, 175] width 164 height 17
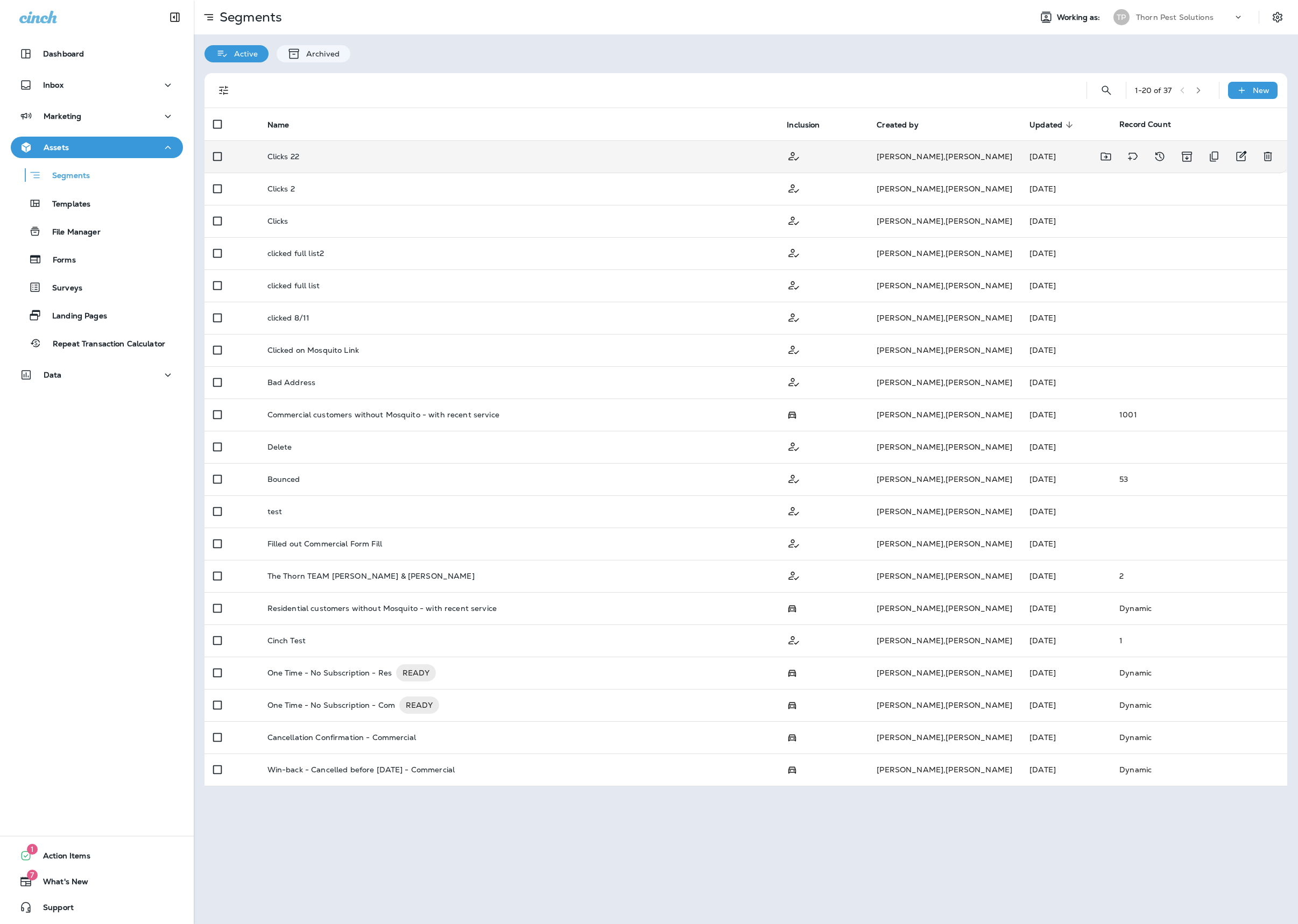
click at [692, 155] on div "Clicks 22" at bounding box center [519, 156] width 503 height 9
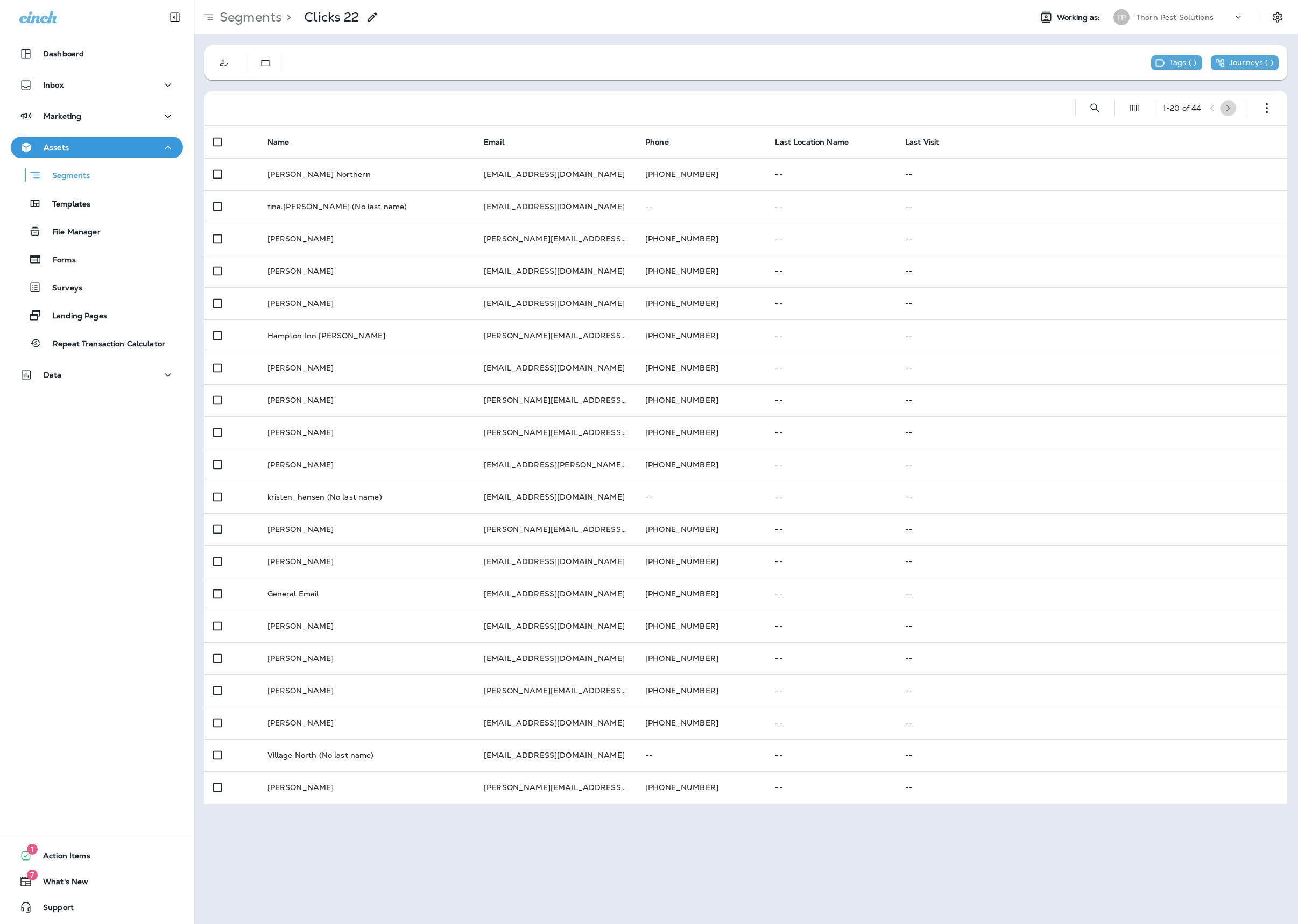
click at [1235, 104] on button "button" at bounding box center [1228, 108] width 16 height 16
click at [1227, 107] on icon "button" at bounding box center [1230, 108] width 7 height 7
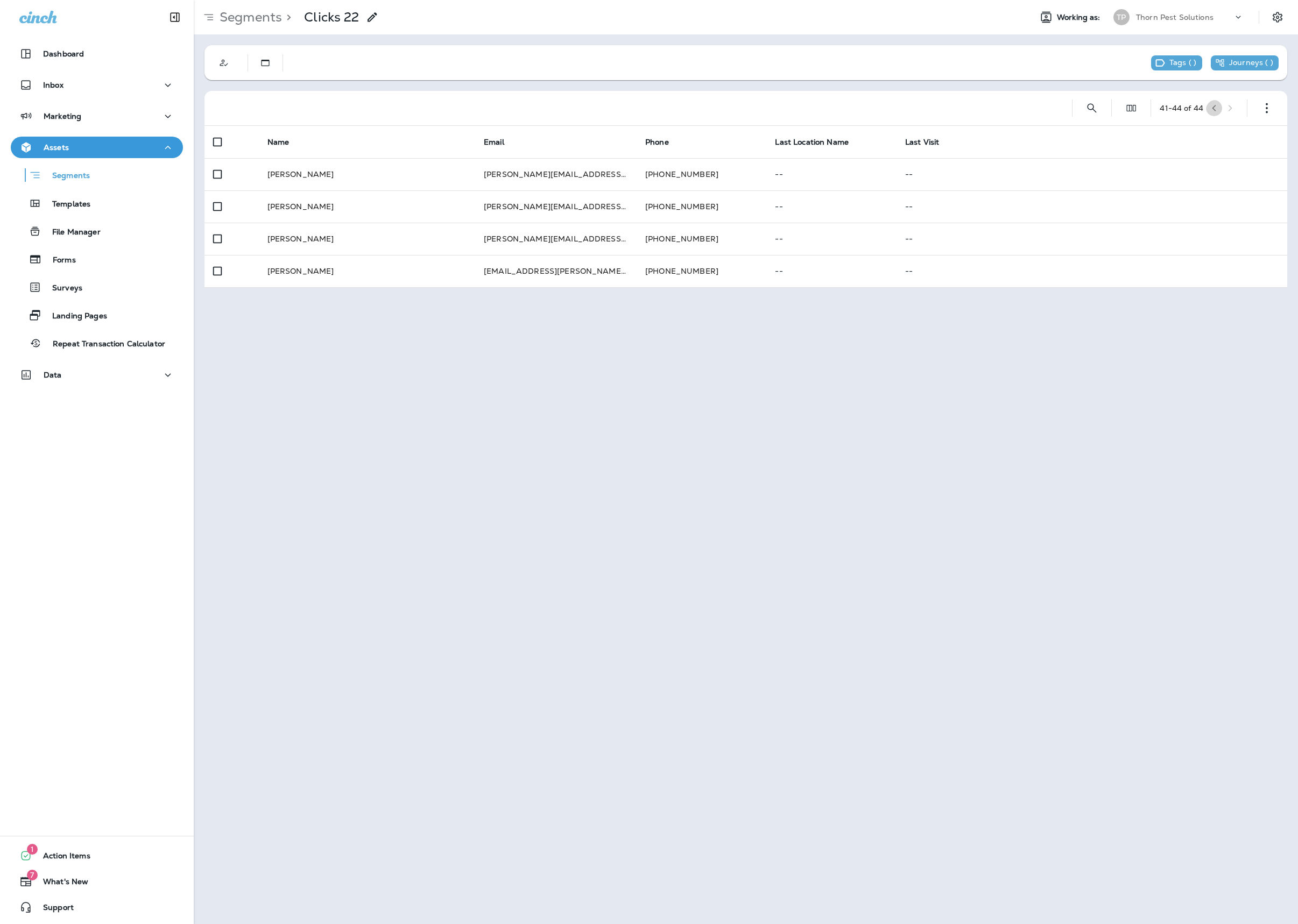
click at [1214, 107] on icon "button" at bounding box center [1214, 108] width 7 height 7
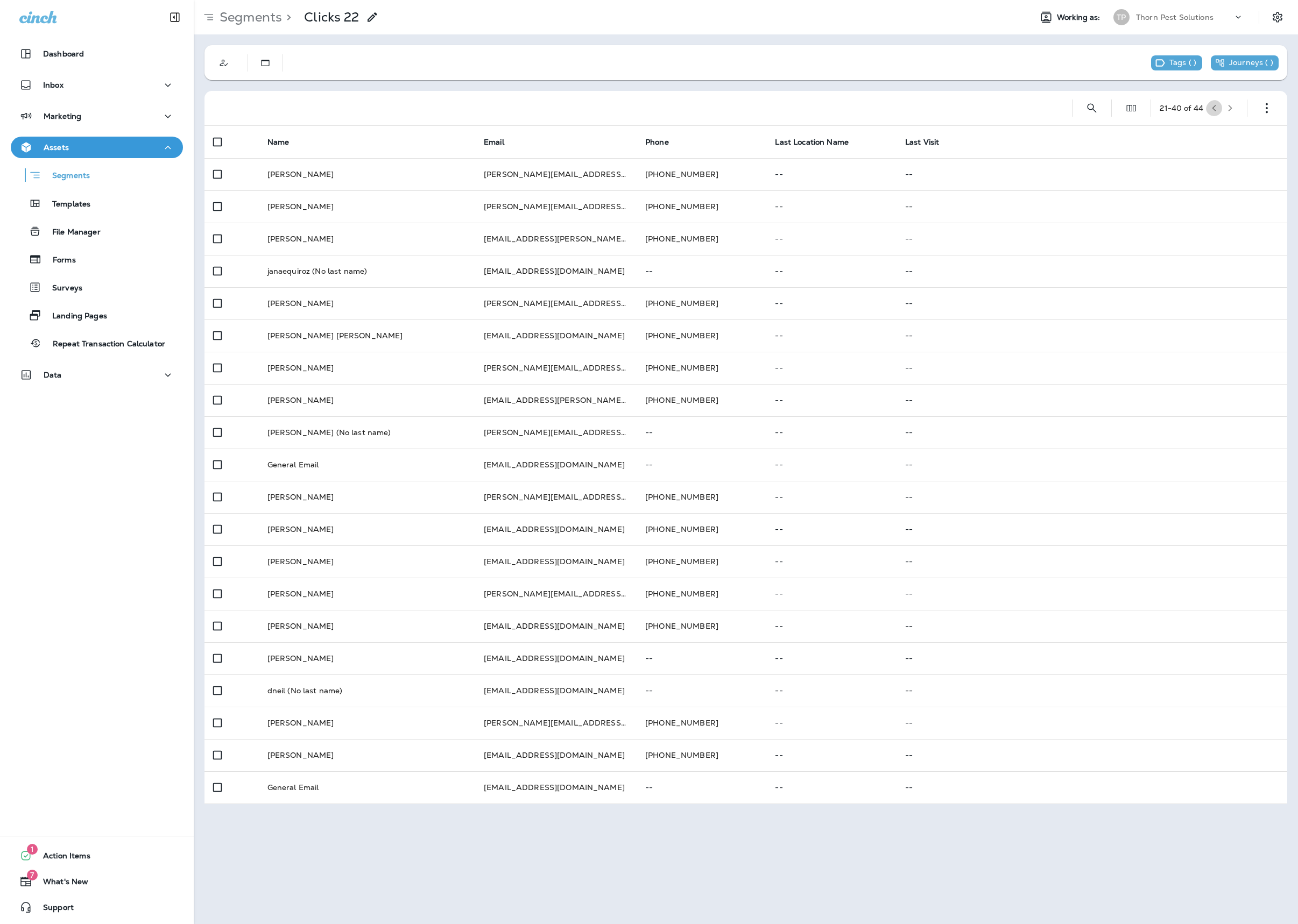
click at [1214, 107] on icon "button" at bounding box center [1214, 108] width 7 height 7
